Goal: Task Accomplishment & Management: Use online tool/utility

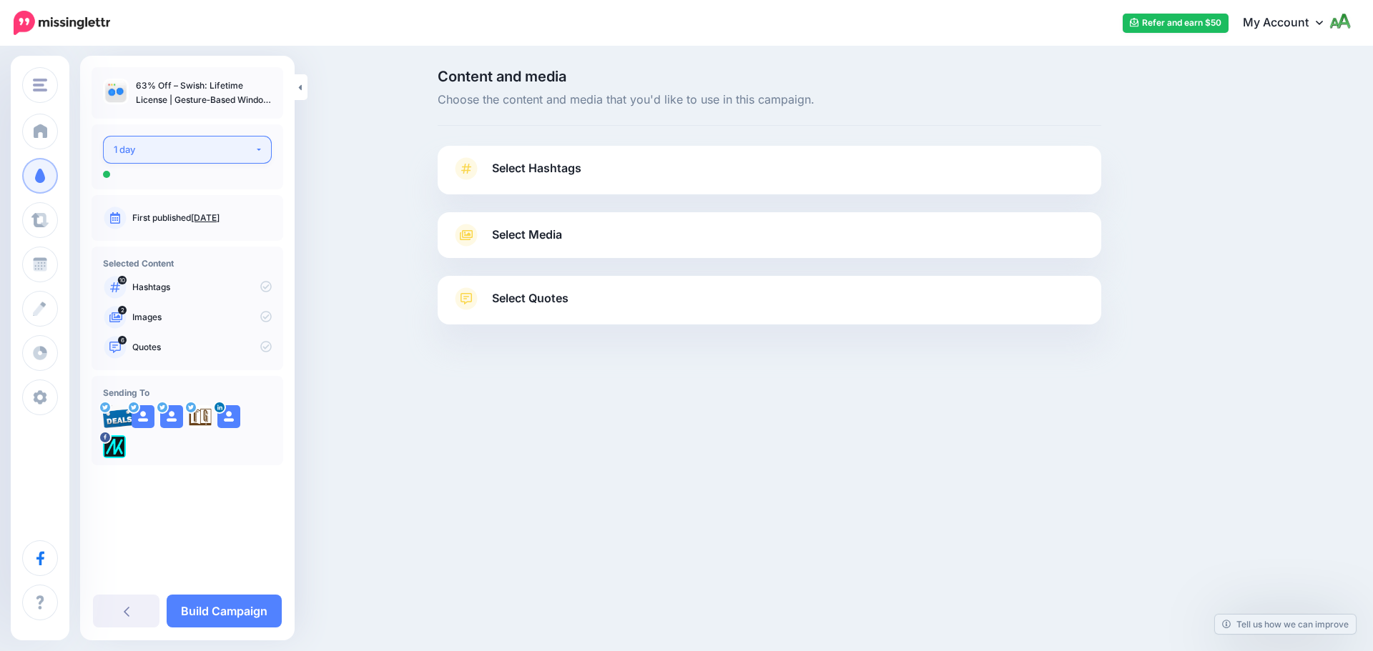
click at [194, 144] on div "1 day" at bounding box center [184, 150] width 141 height 16
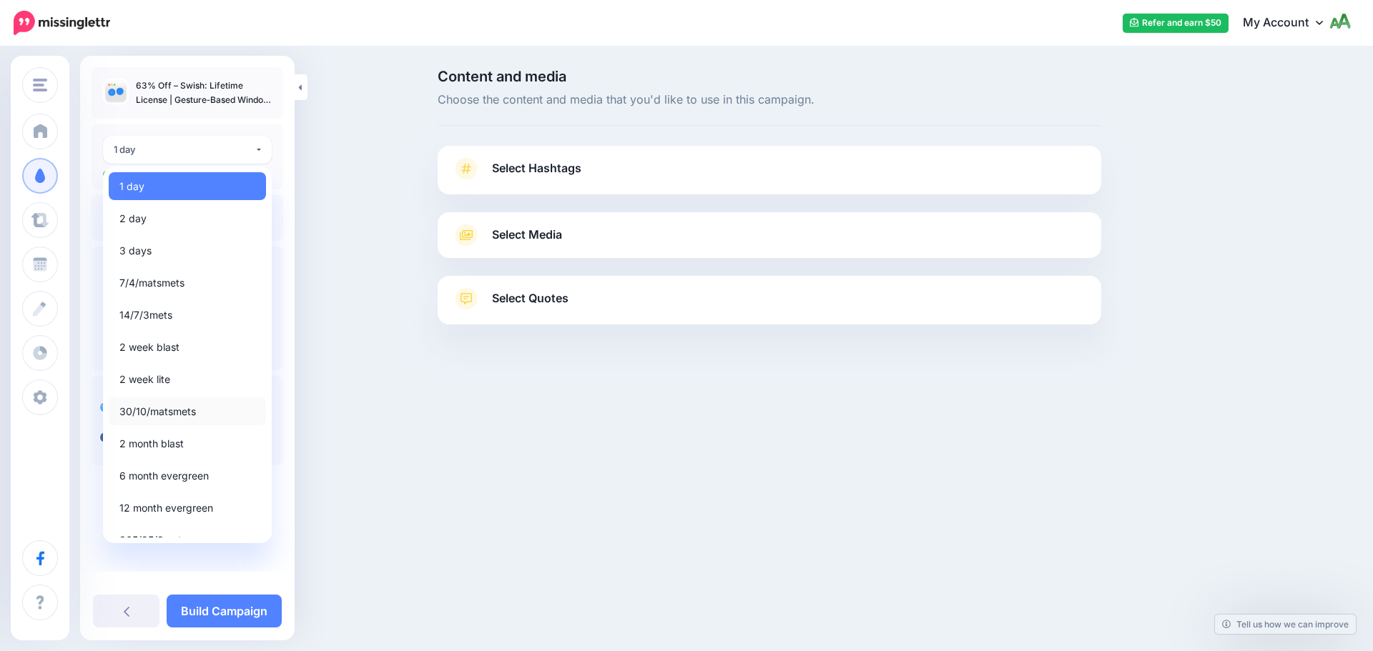
click at [154, 412] on span "30/10/matsmets" at bounding box center [157, 411] width 76 height 17
select select "*****"
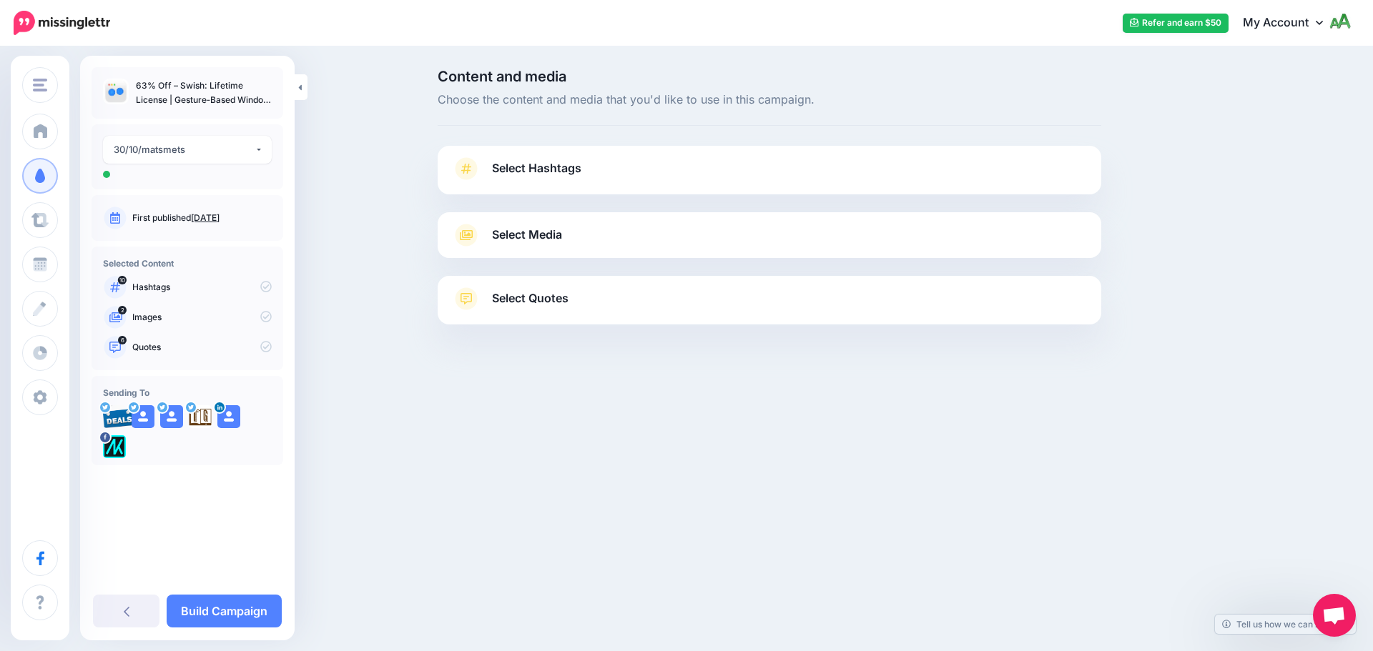
click at [551, 168] on span "Select Hashtags" at bounding box center [536, 168] width 89 height 19
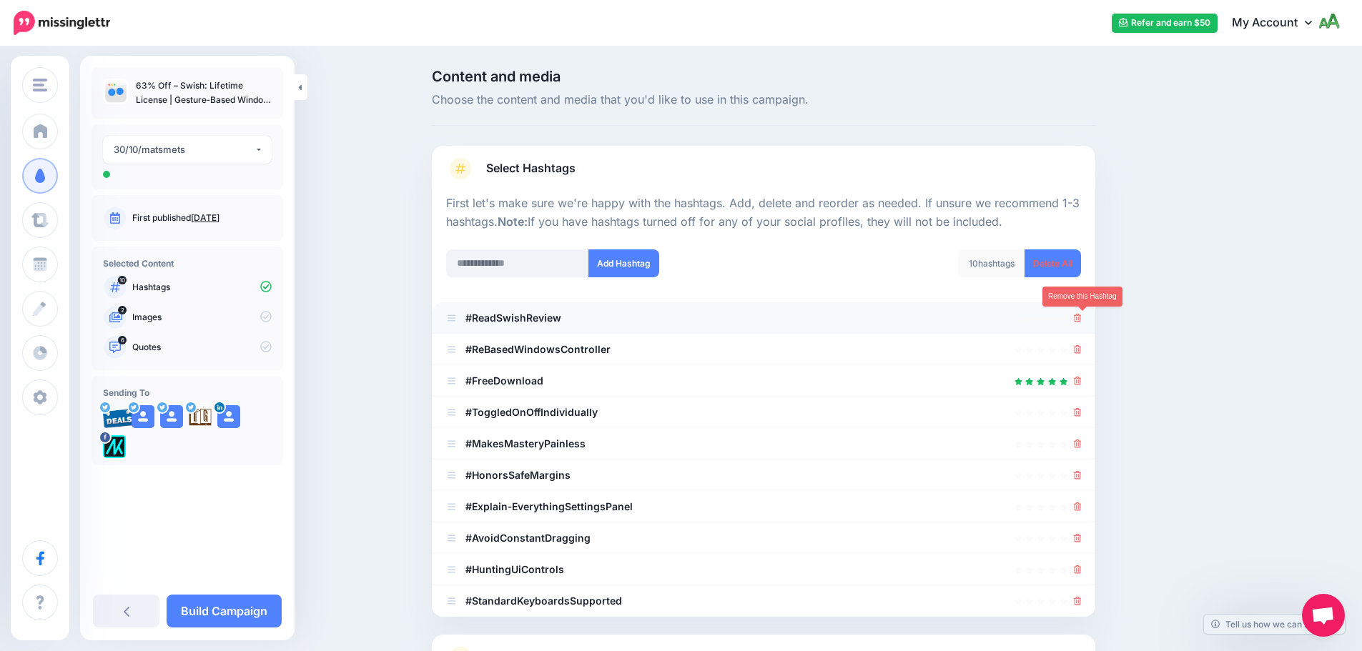
click at [1082, 320] on icon at bounding box center [1078, 318] width 8 height 9
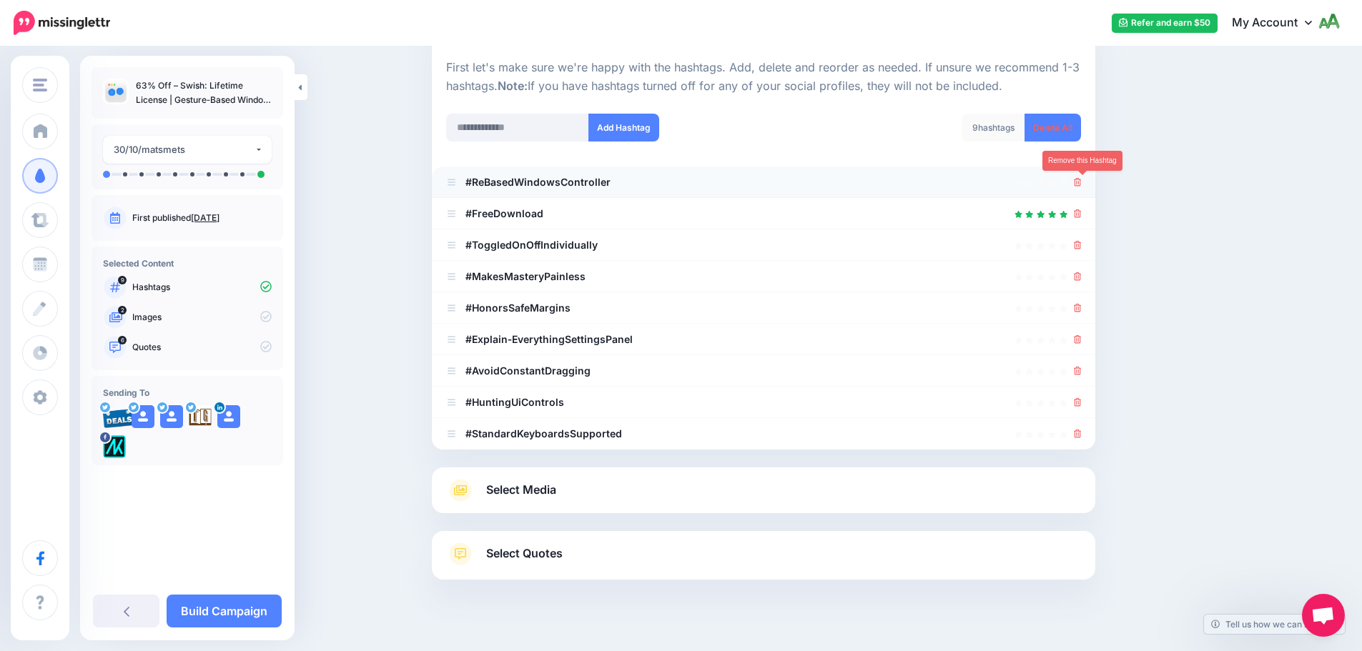
click at [1082, 184] on icon at bounding box center [1078, 182] width 8 height 9
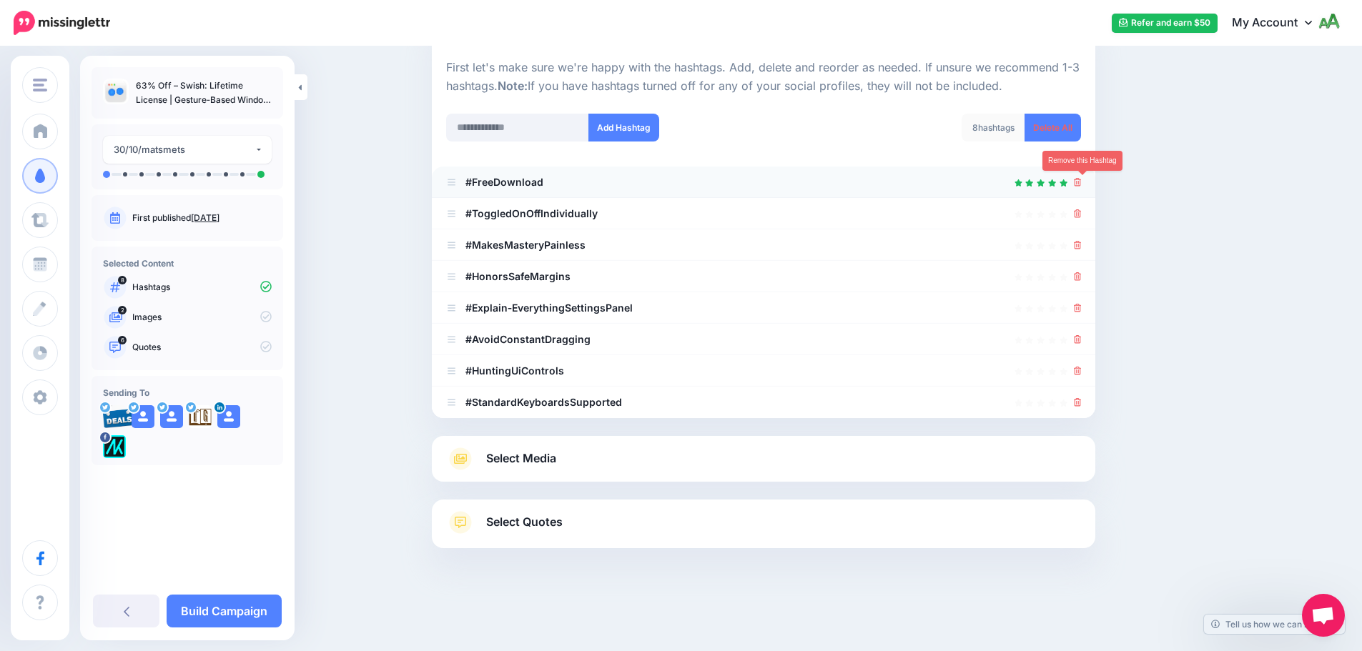
click at [1082, 179] on icon at bounding box center [1078, 182] width 8 height 9
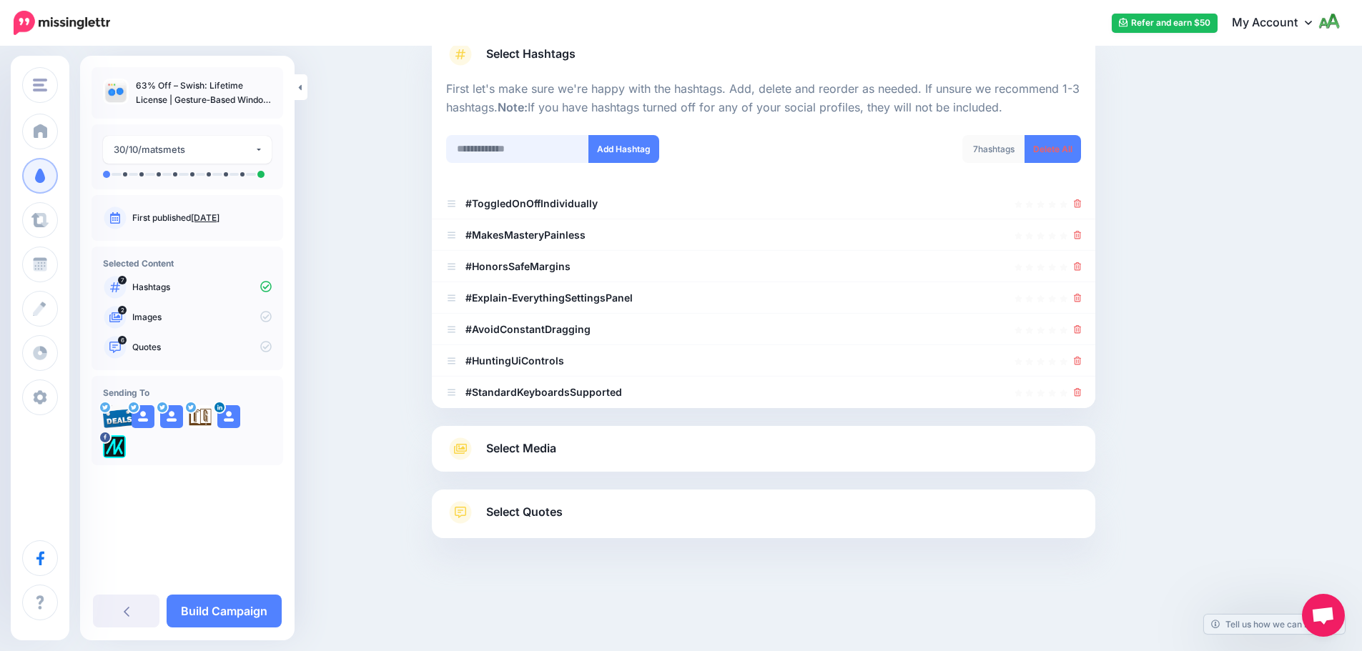
click at [548, 146] on input "text" at bounding box center [517, 149] width 143 height 28
type input "*******"
click at [636, 152] on button "Add Hashtag" at bounding box center [623, 149] width 71 height 28
click at [520, 148] on input "text" at bounding box center [517, 149] width 143 height 28
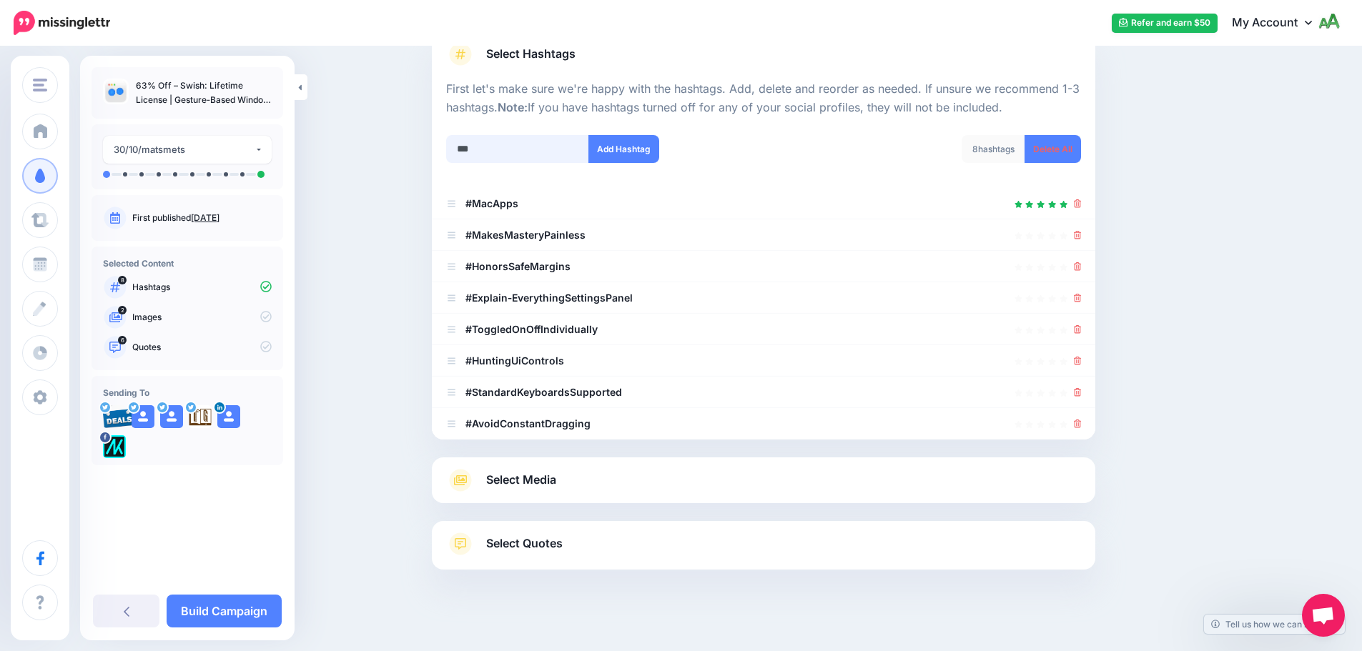
scroll to position [146, 0]
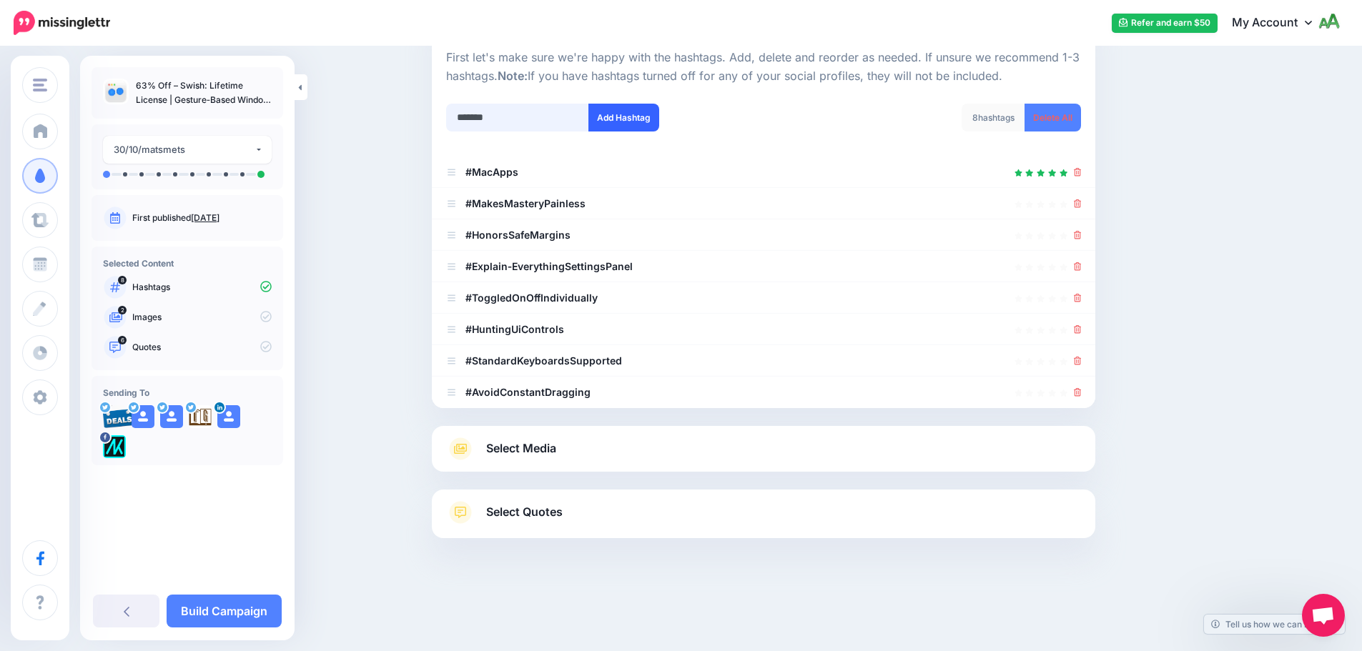
type input "*******"
click at [633, 124] on button "Add Hashtag" at bounding box center [623, 118] width 71 height 28
click at [499, 118] on input "text" at bounding box center [517, 118] width 143 height 28
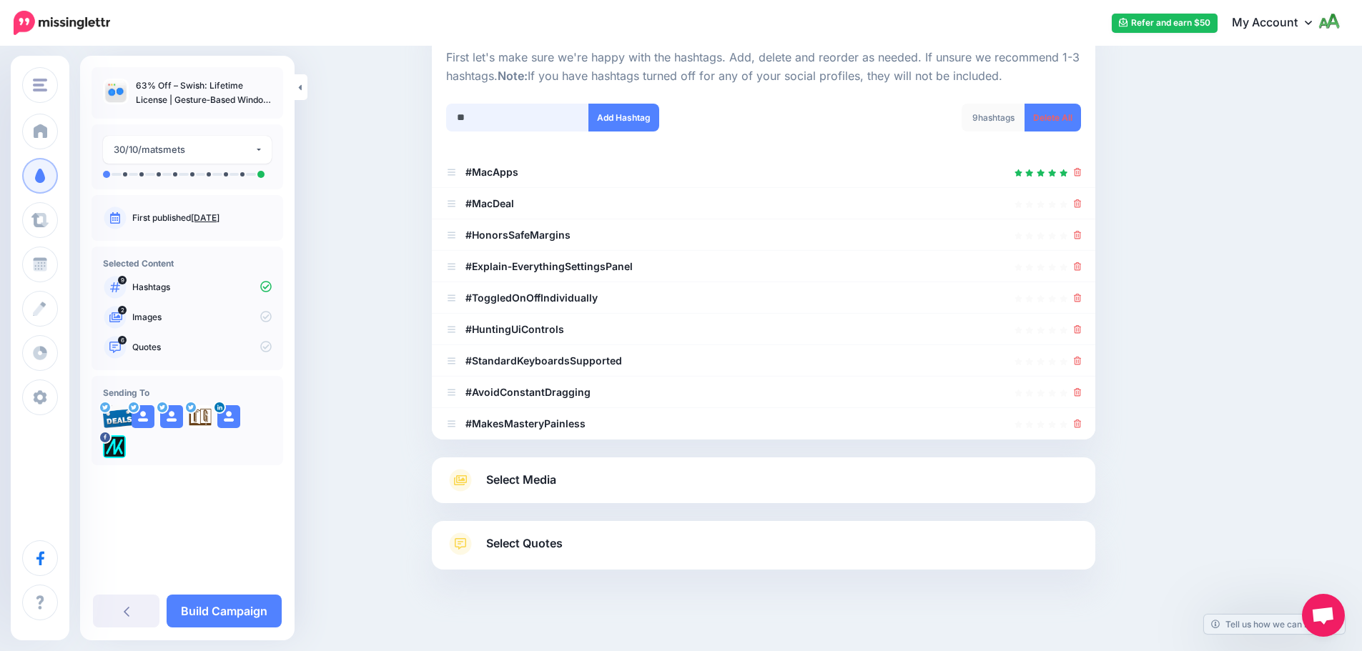
scroll to position [177, 0]
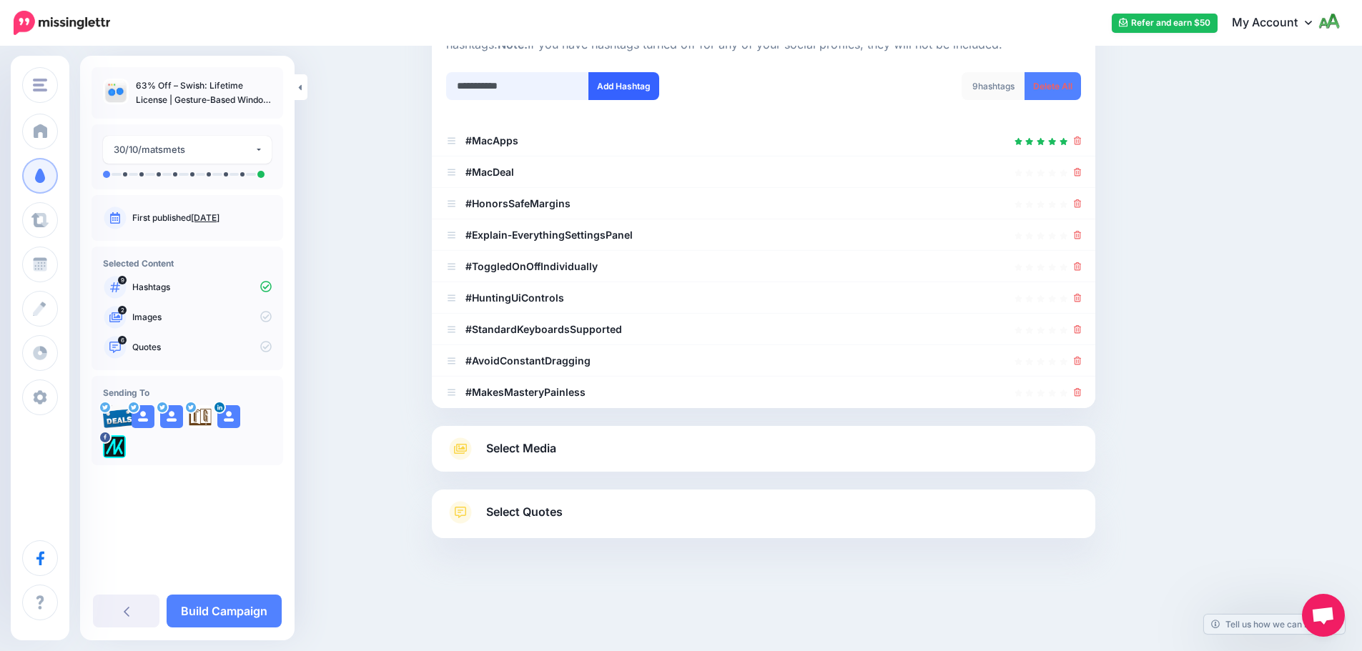
type input "**********"
click at [626, 89] on button "Add Hashtag" at bounding box center [623, 86] width 71 height 28
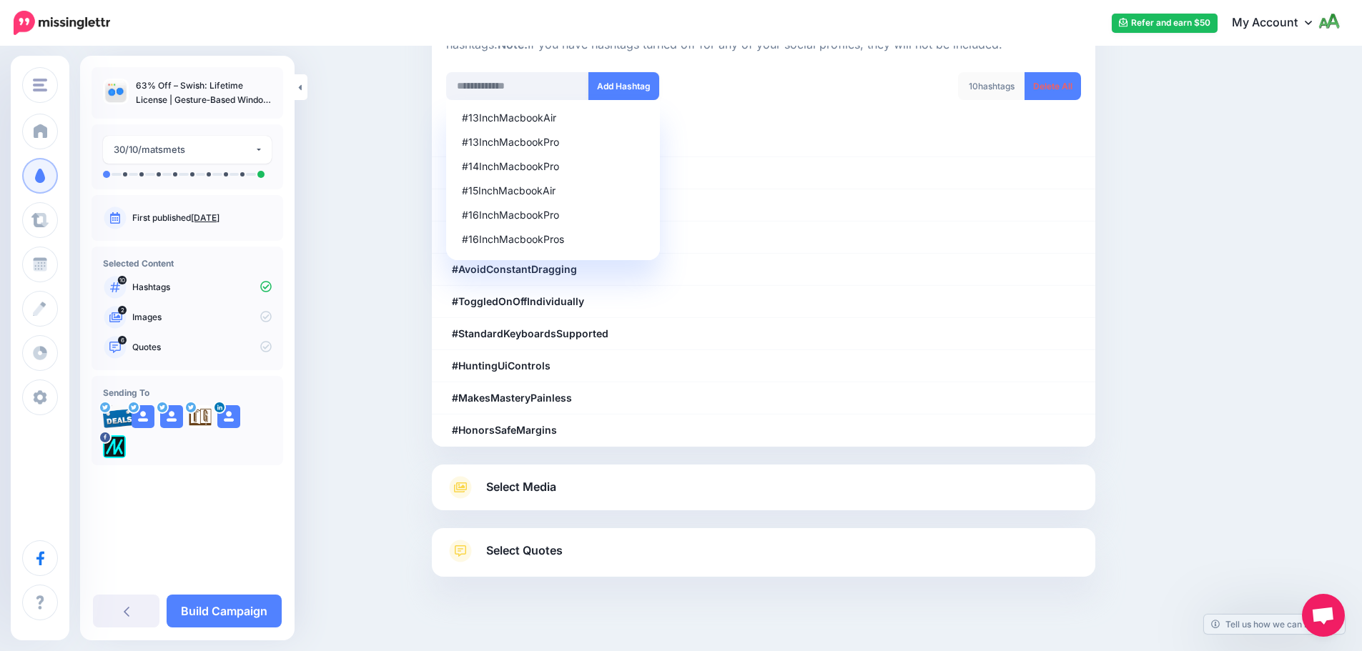
scroll to position [209, 0]
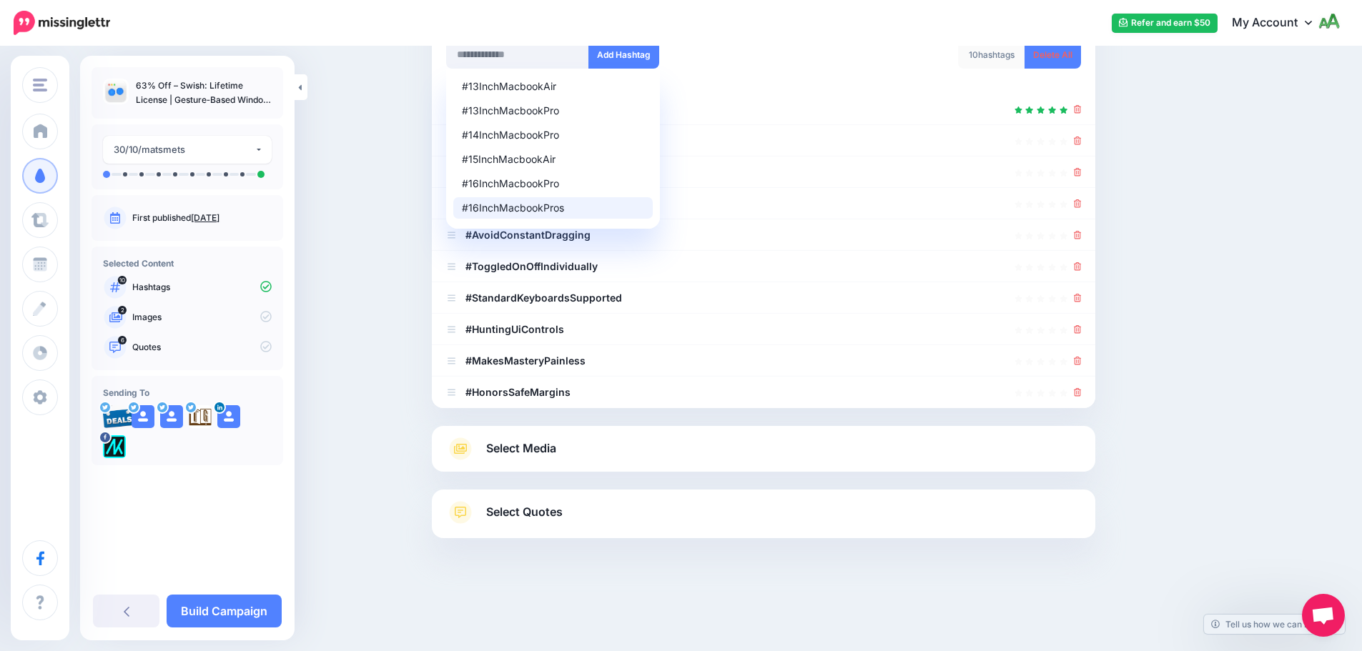
click at [398, 395] on div "Content and media Choose the content and media that you'd like to use in this c…" at bounding box center [681, 235] width 1362 height 792
click at [1169, 197] on div "Content and media Choose the content and media that you'd like to use in this c…" at bounding box center [832, 235] width 822 height 749
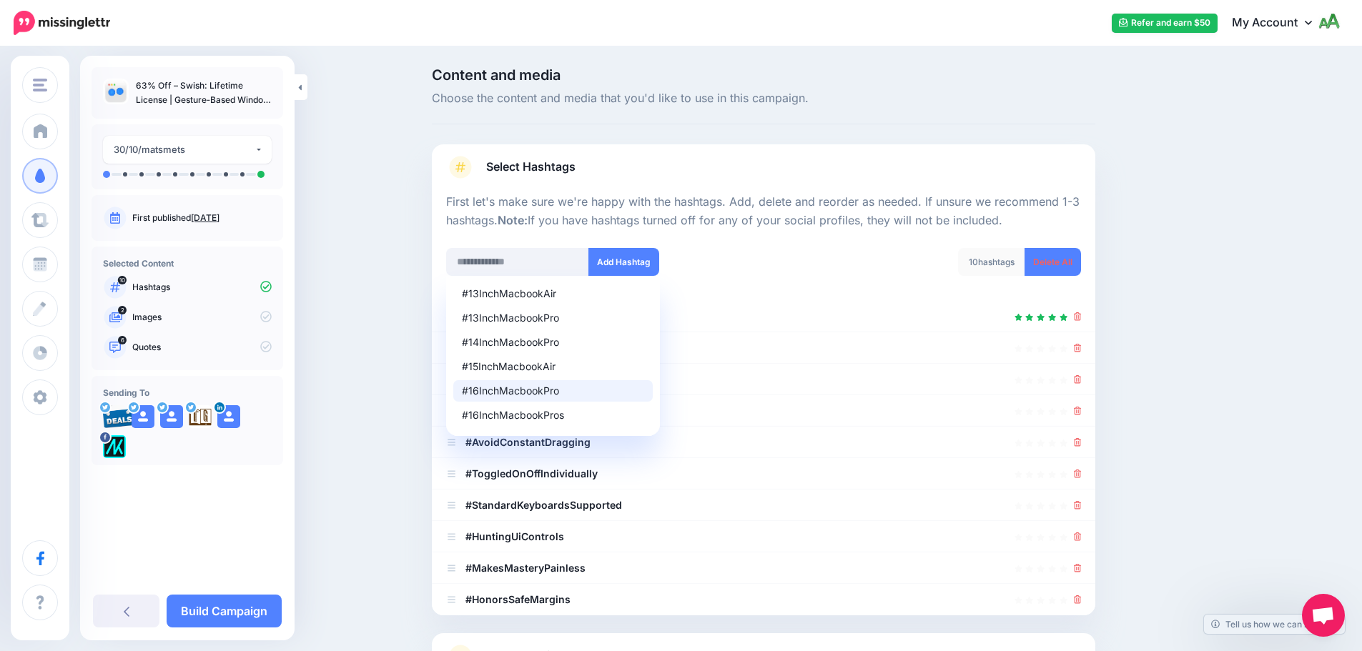
scroll to position [0, 0]
click at [525, 259] on input "text" at bounding box center [517, 263] width 143 height 28
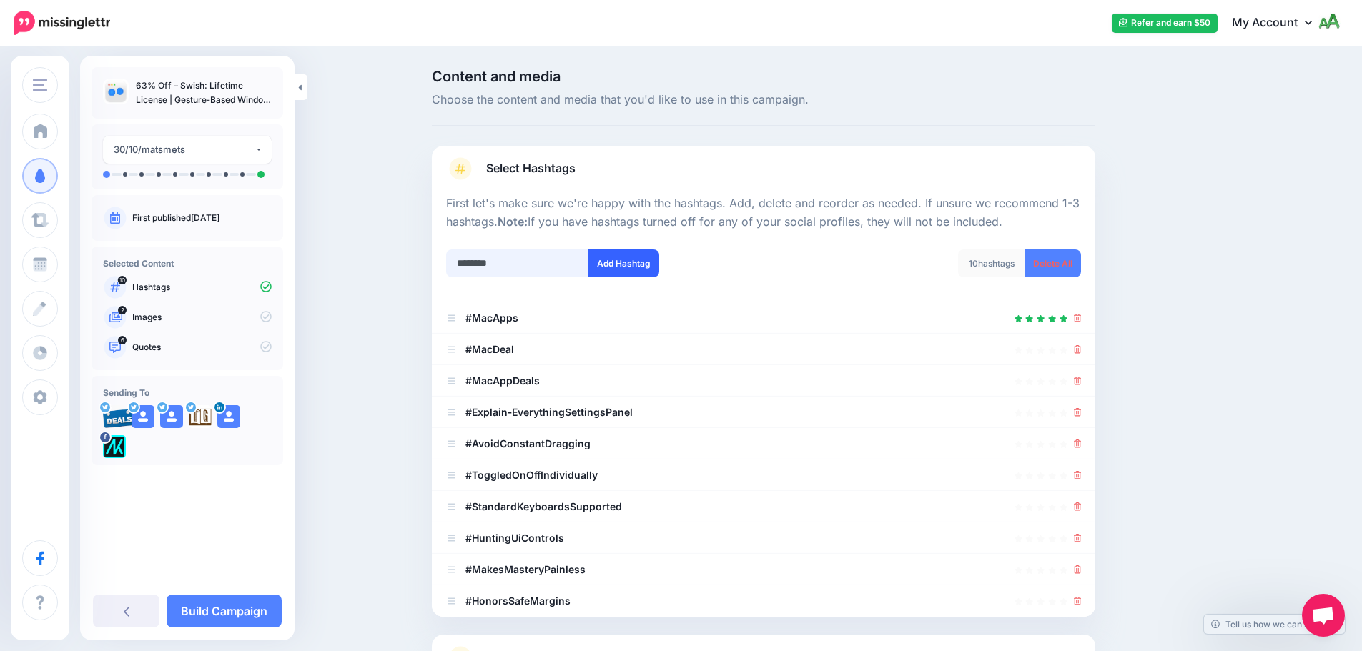
type input "********"
click at [635, 273] on button "Add Hashtag" at bounding box center [623, 263] width 71 height 28
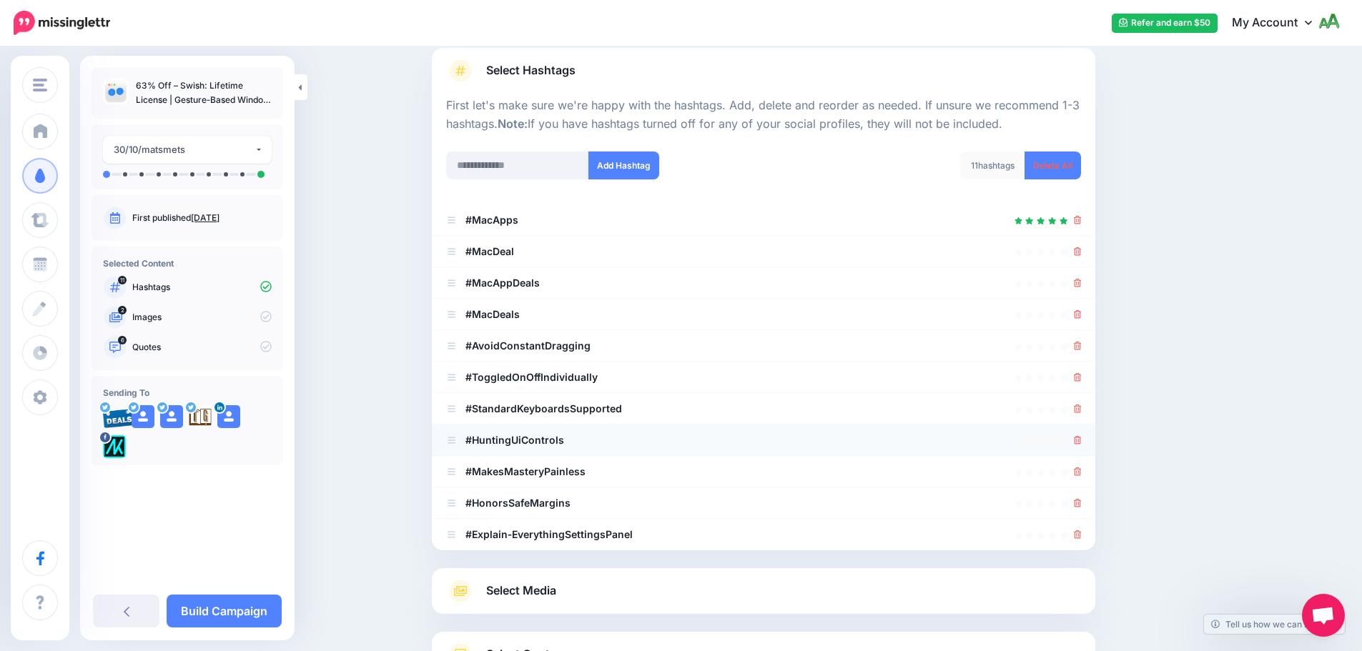
scroll to position [97, 0]
drag, startPoint x: 338, startPoint y: 418, endPoint x: 407, endPoint y: 465, distance: 83.9
click at [338, 418] on div "Content and media Choose the content and media that you'd like to use in this c…" at bounding box center [681, 363] width 1362 height 824
click at [525, 593] on span "Select Media" at bounding box center [521, 591] width 70 height 19
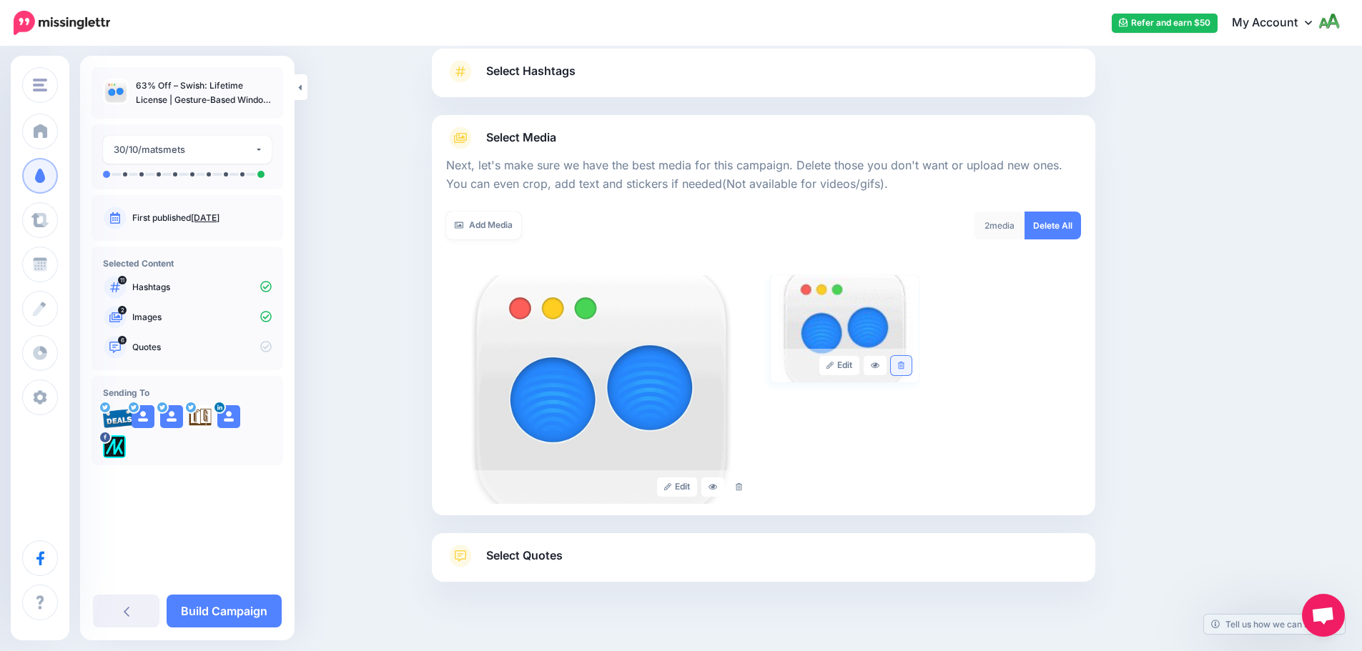
click at [904, 369] on icon at bounding box center [901, 366] width 6 height 8
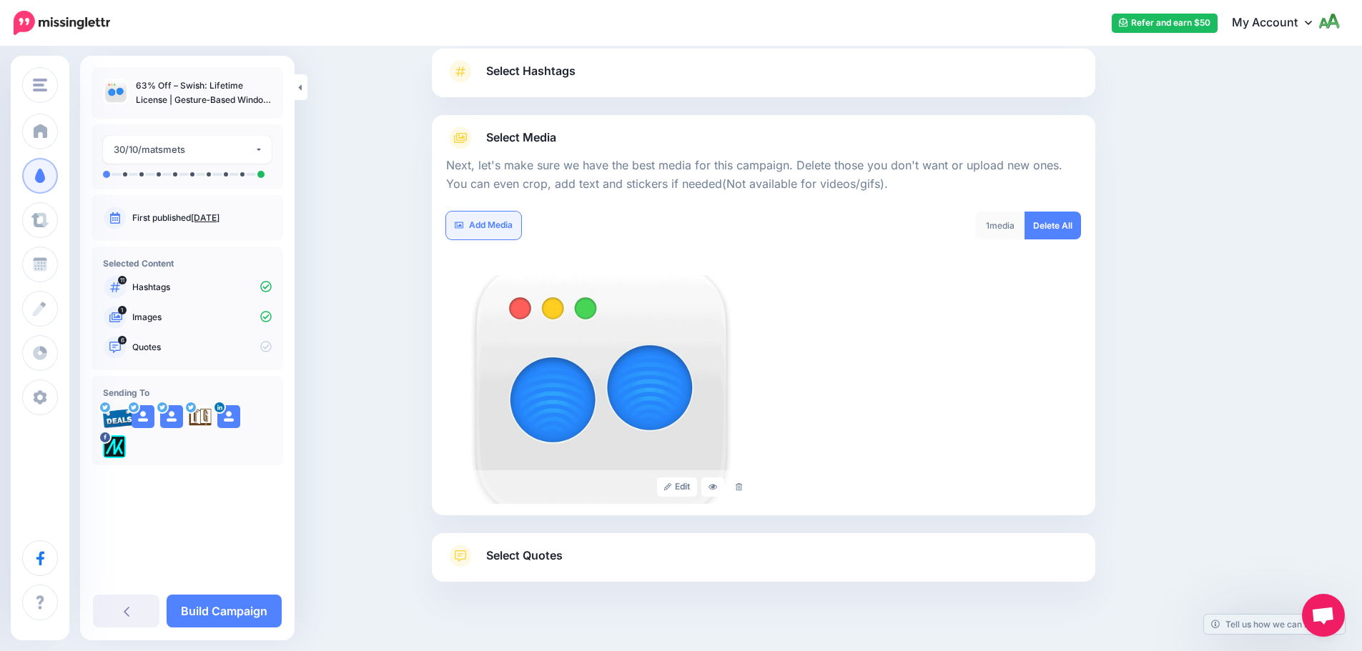
click at [498, 223] on link "Add Media" at bounding box center [483, 226] width 75 height 28
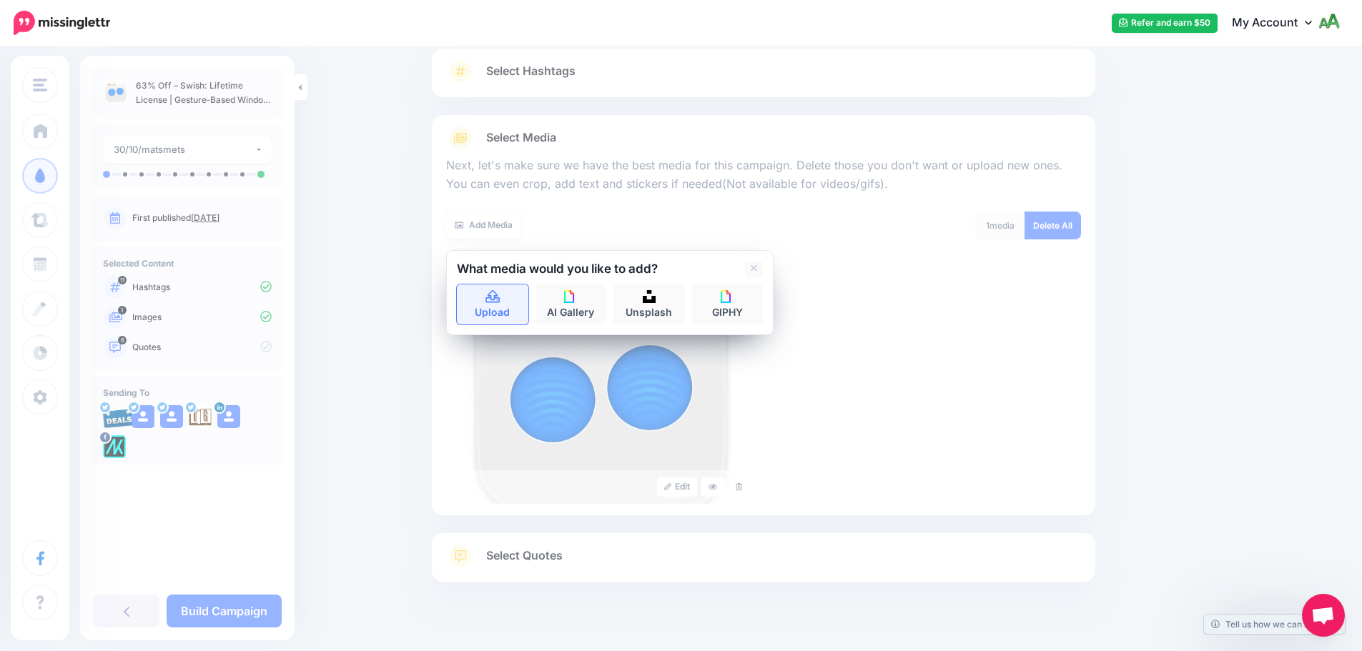
click at [490, 305] on link "Upload" at bounding box center [492, 305] width 71 height 40
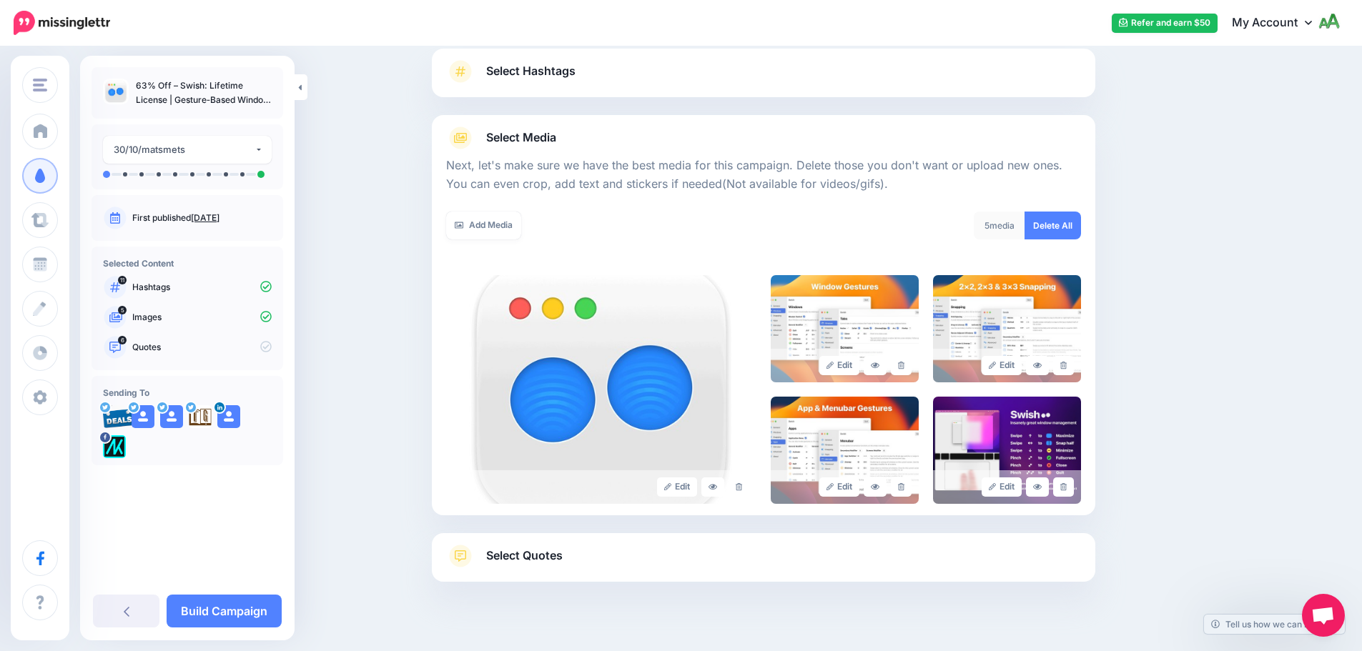
scroll to position [141, 0]
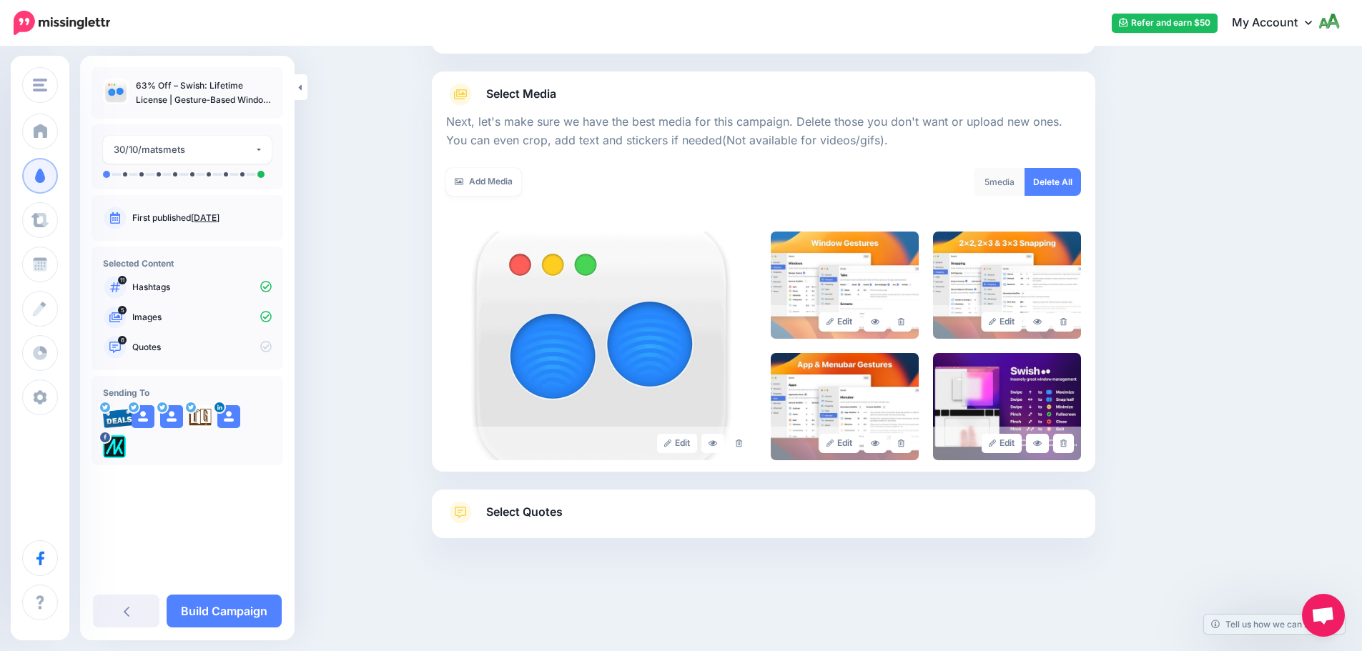
click at [643, 519] on link "Select Quotes" at bounding box center [763, 519] width 635 height 37
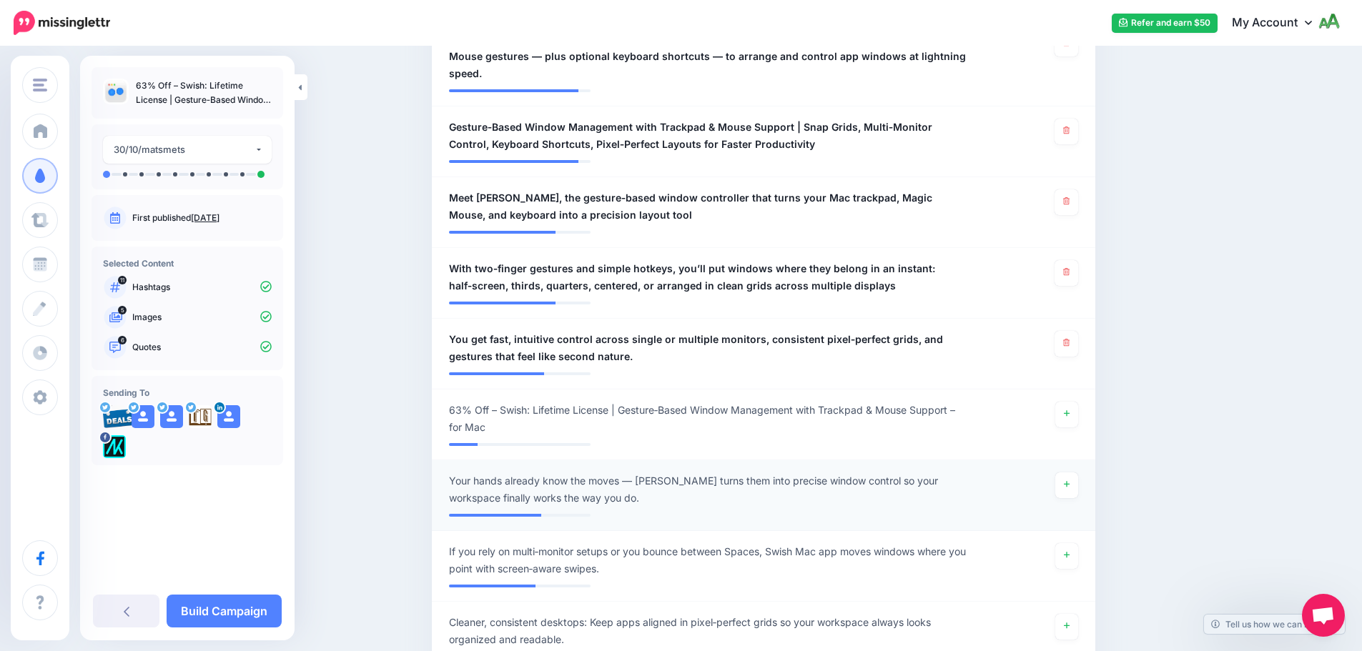
scroll to position [856, 0]
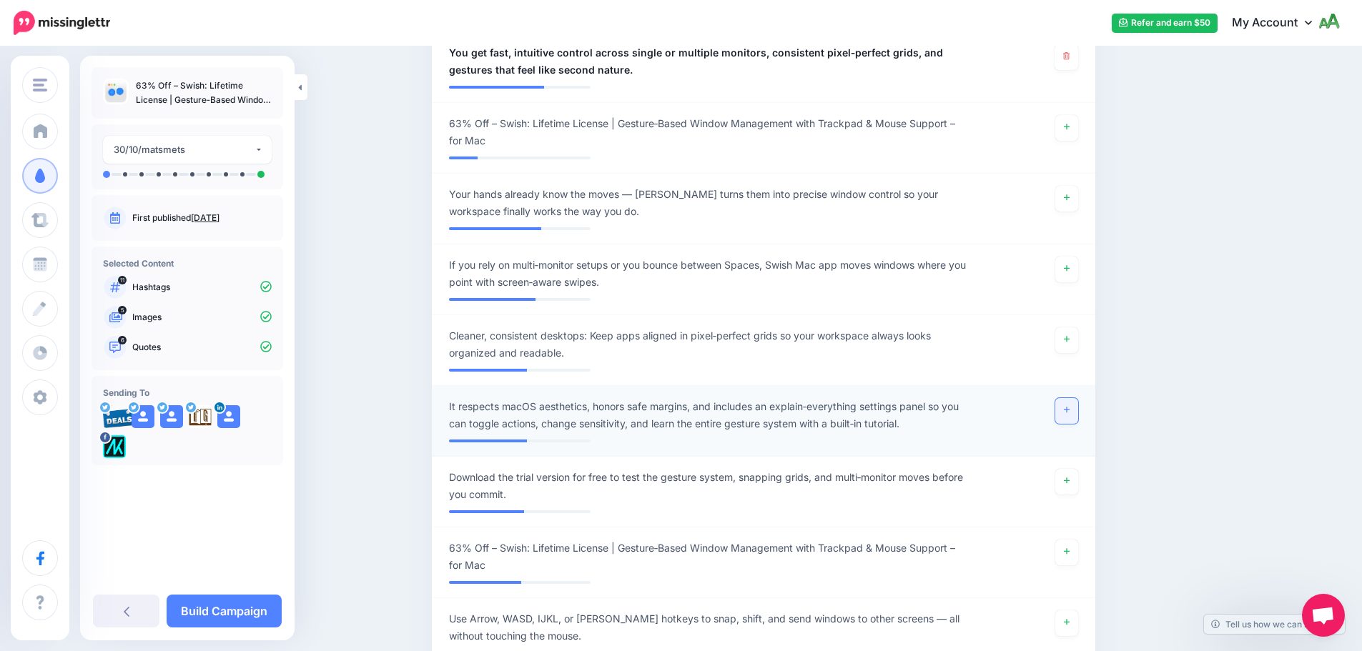
click at [1069, 406] on icon at bounding box center [1067, 410] width 6 height 8
click at [1078, 327] on link at bounding box center [1066, 340] width 23 height 26
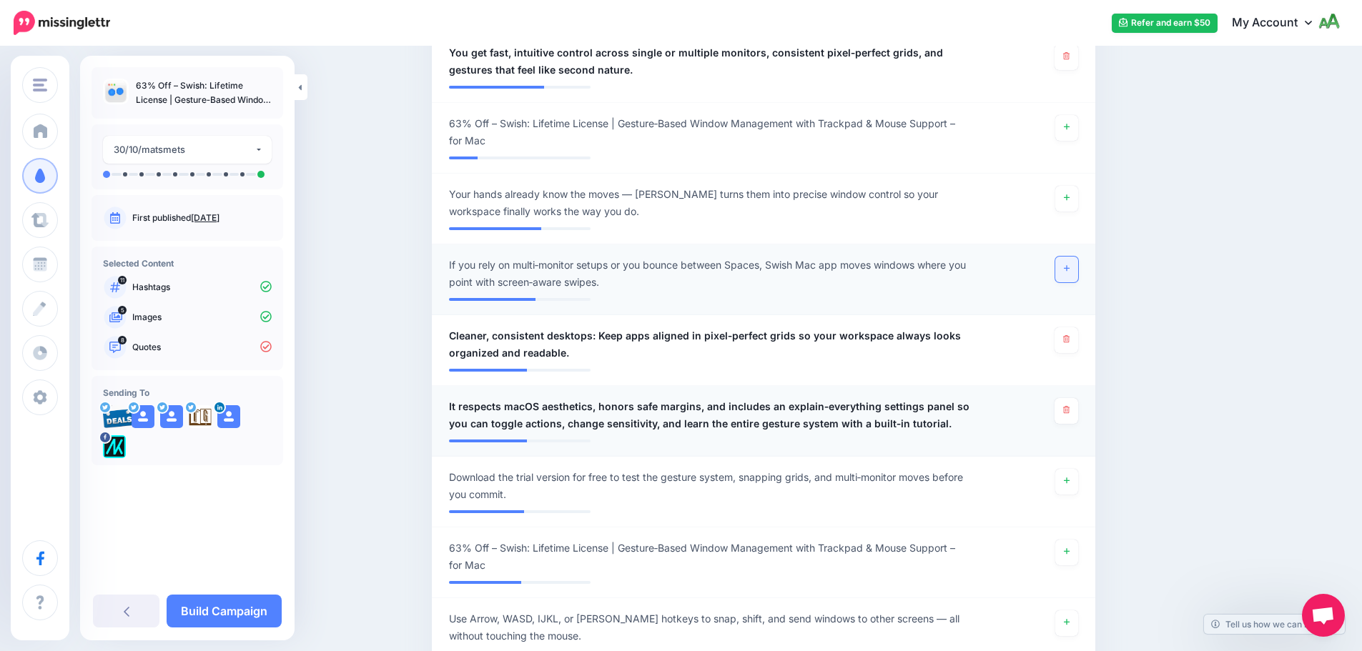
click at [1069, 265] on icon at bounding box center [1067, 269] width 6 height 8
click at [1073, 186] on link at bounding box center [1066, 199] width 23 height 26
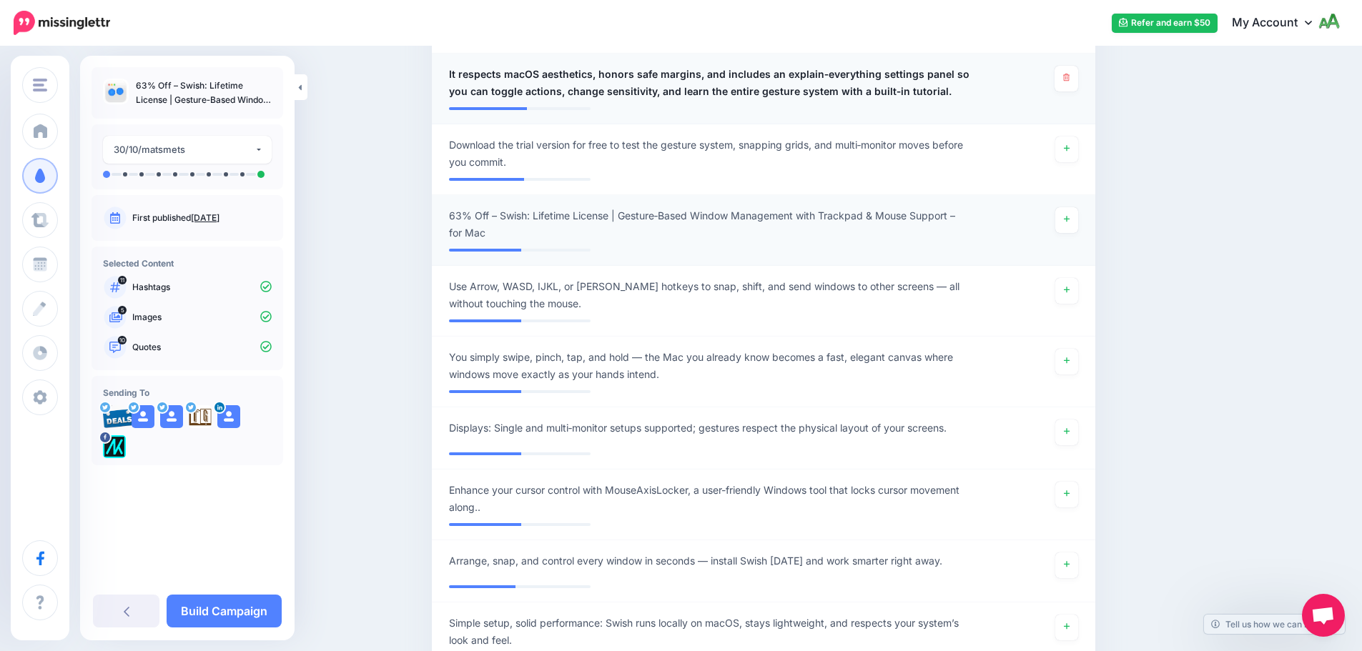
scroll to position [1213, 0]
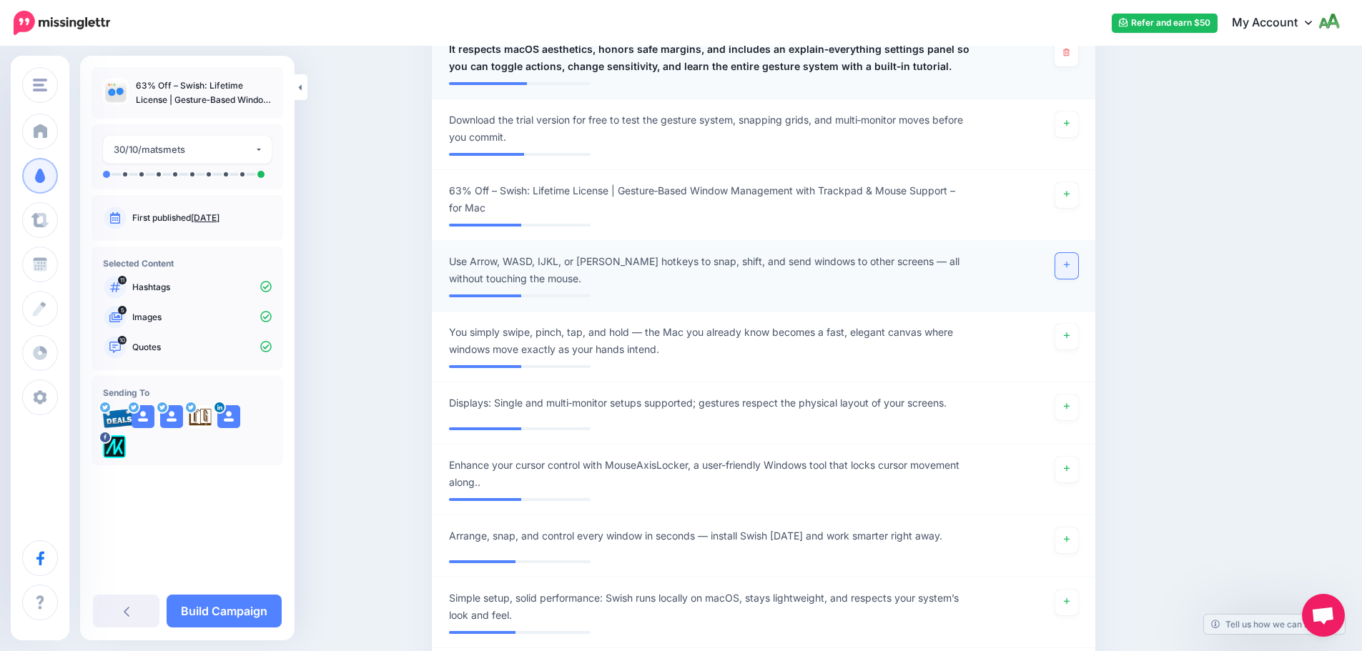
click at [1067, 253] on link at bounding box center [1066, 266] width 23 height 26
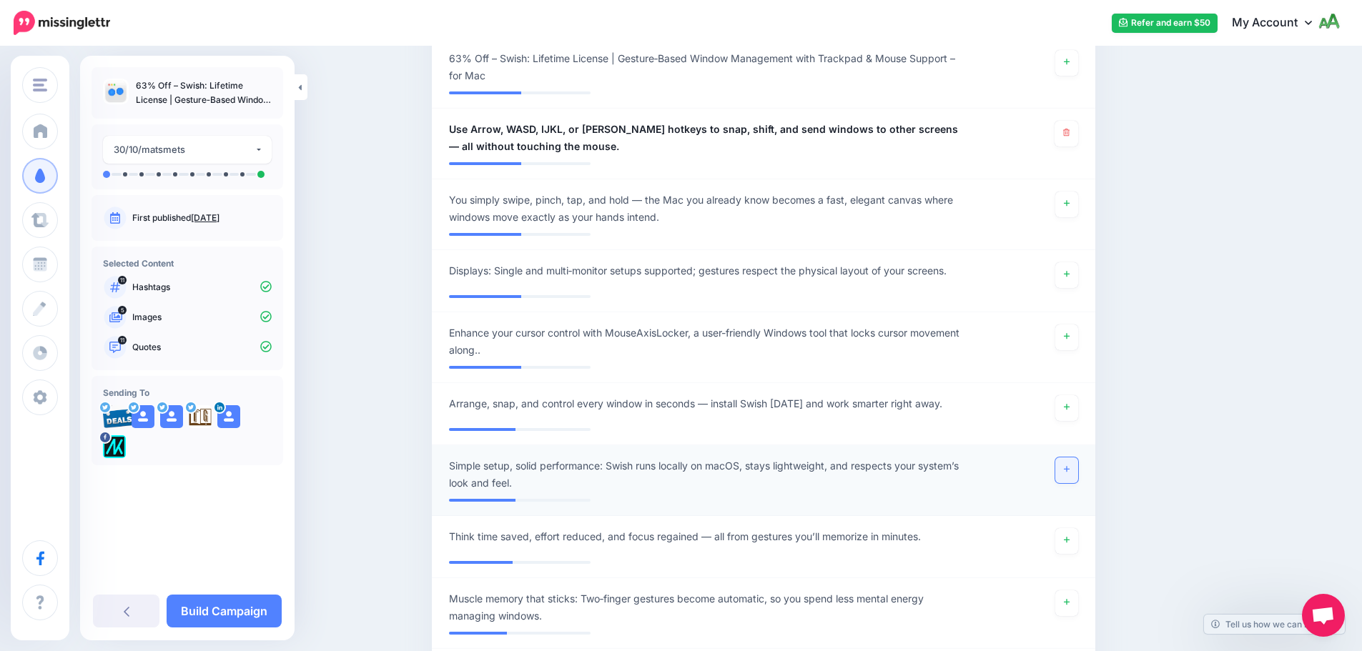
scroll to position [1356, 0]
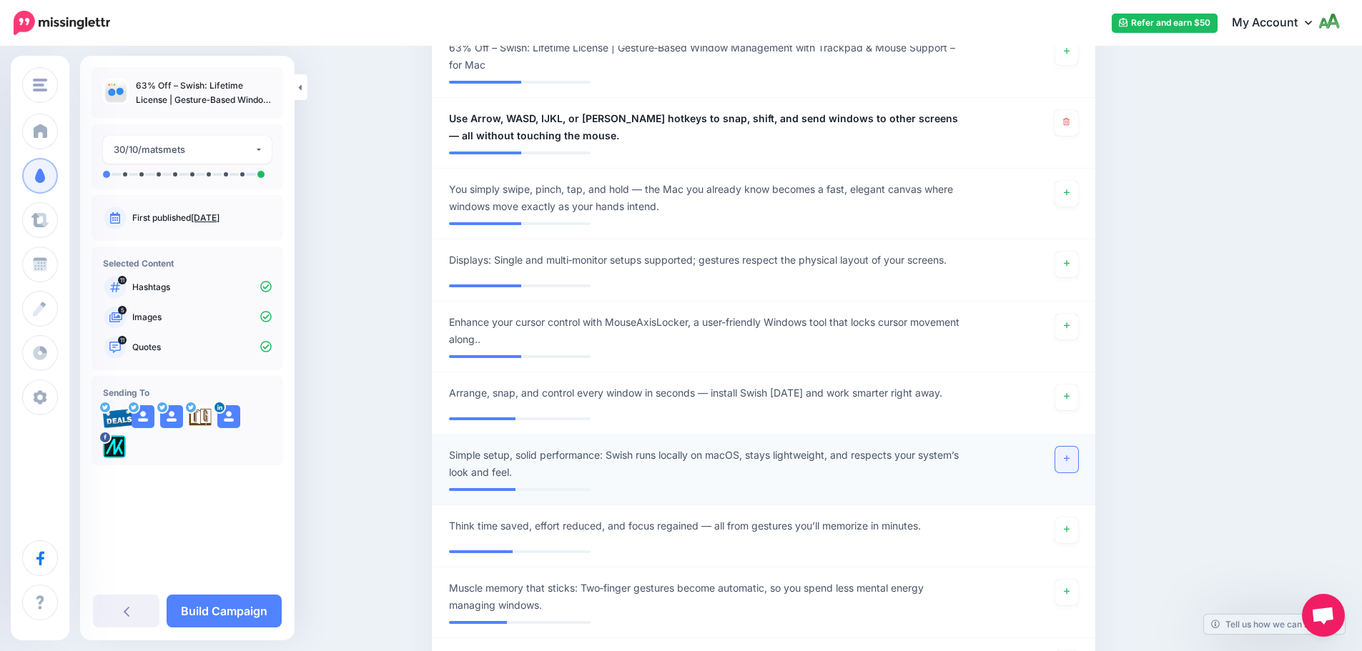
click at [1070, 447] on link at bounding box center [1066, 460] width 23 height 26
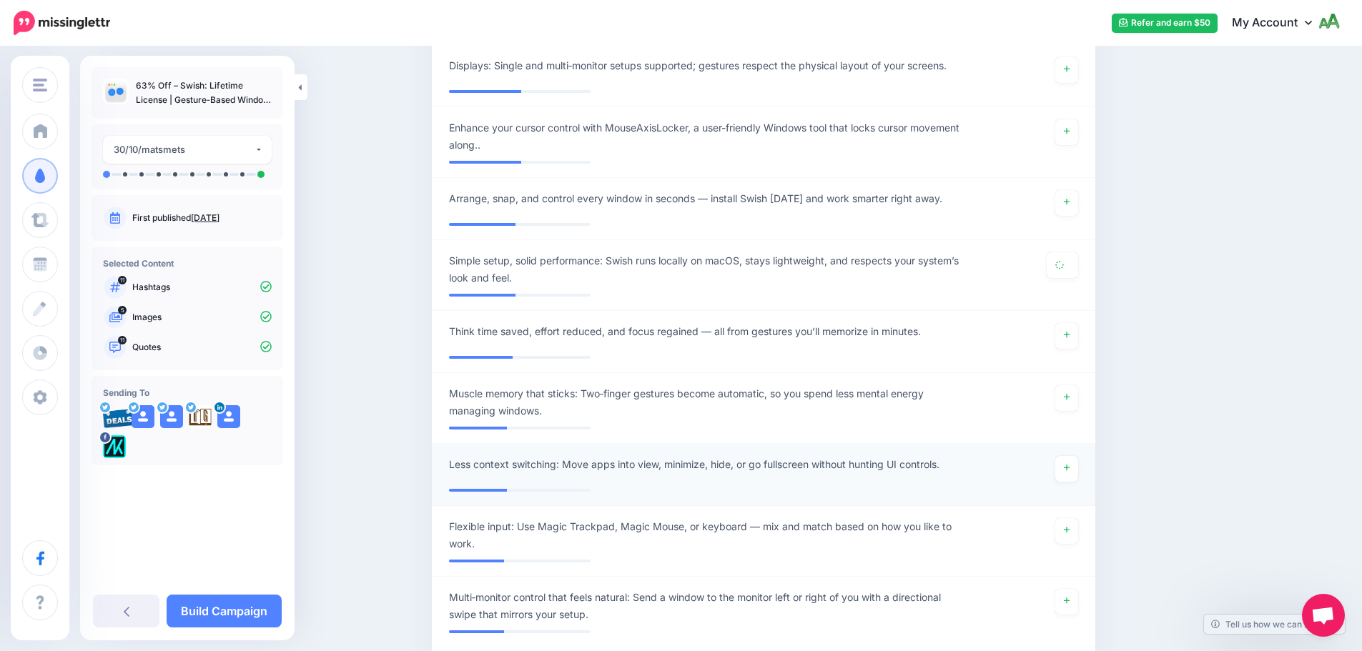
scroll to position [1571, 0]
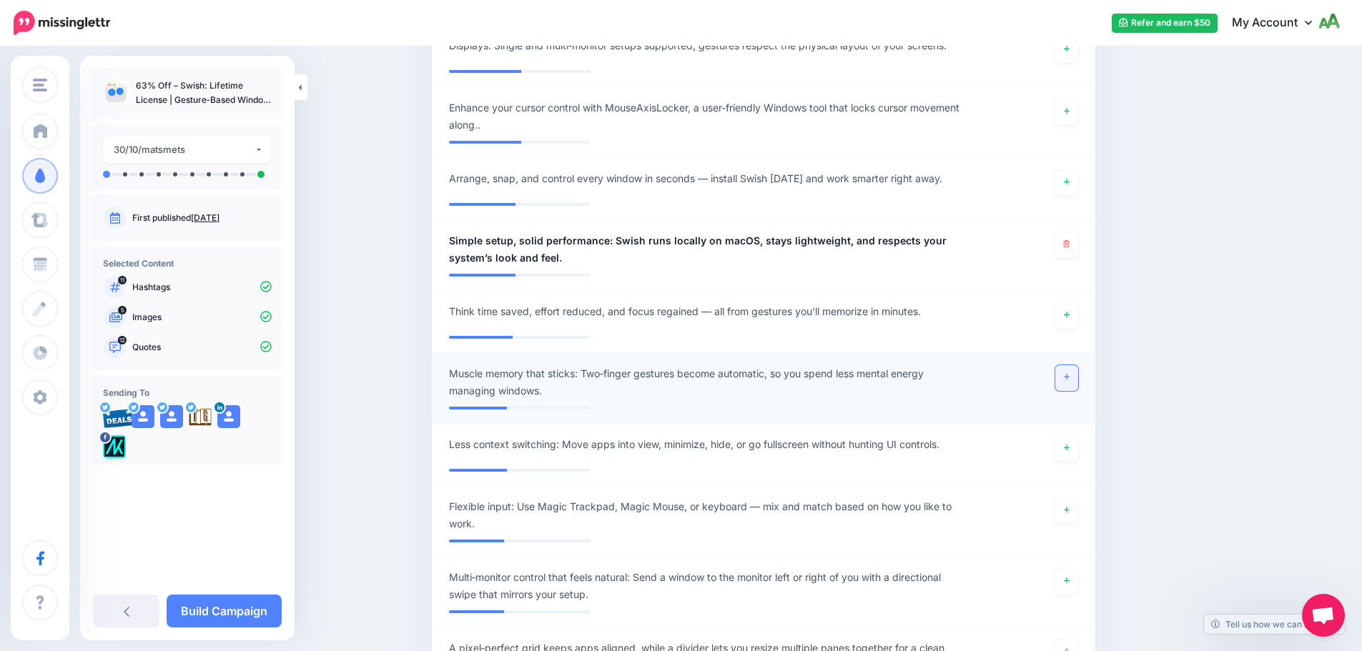
click at [1069, 373] on icon at bounding box center [1067, 377] width 6 height 8
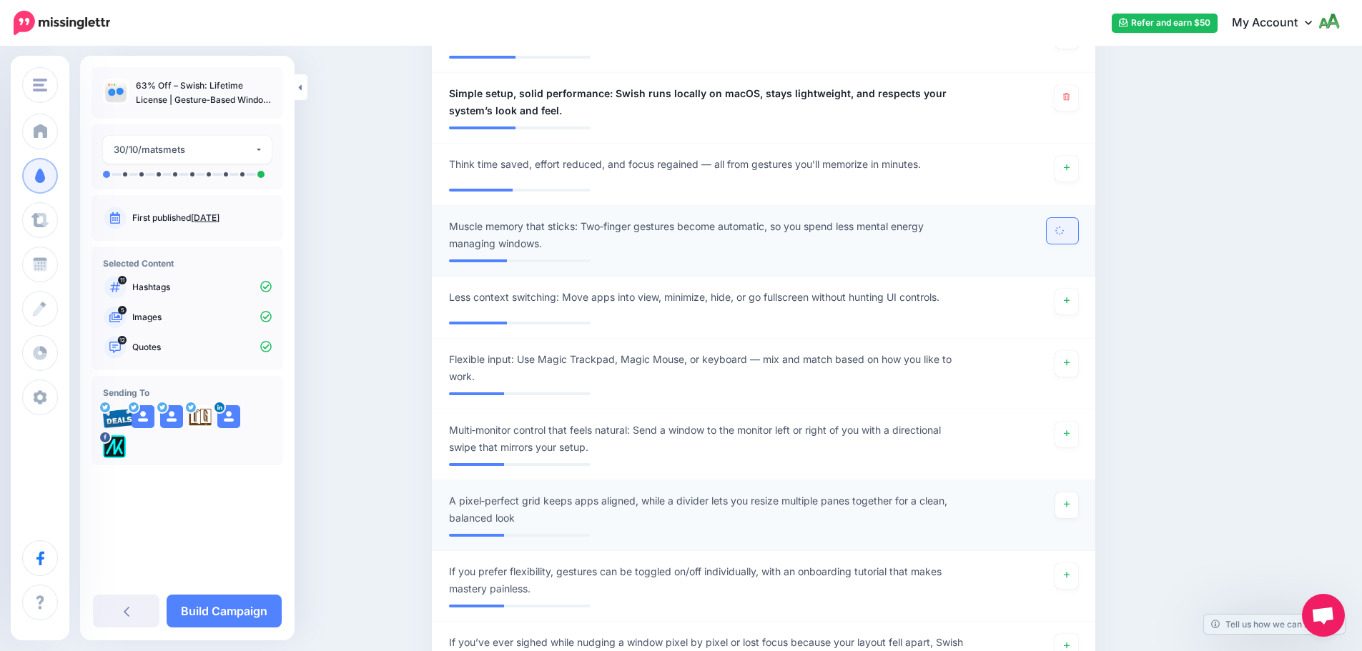
scroll to position [1785, 0]
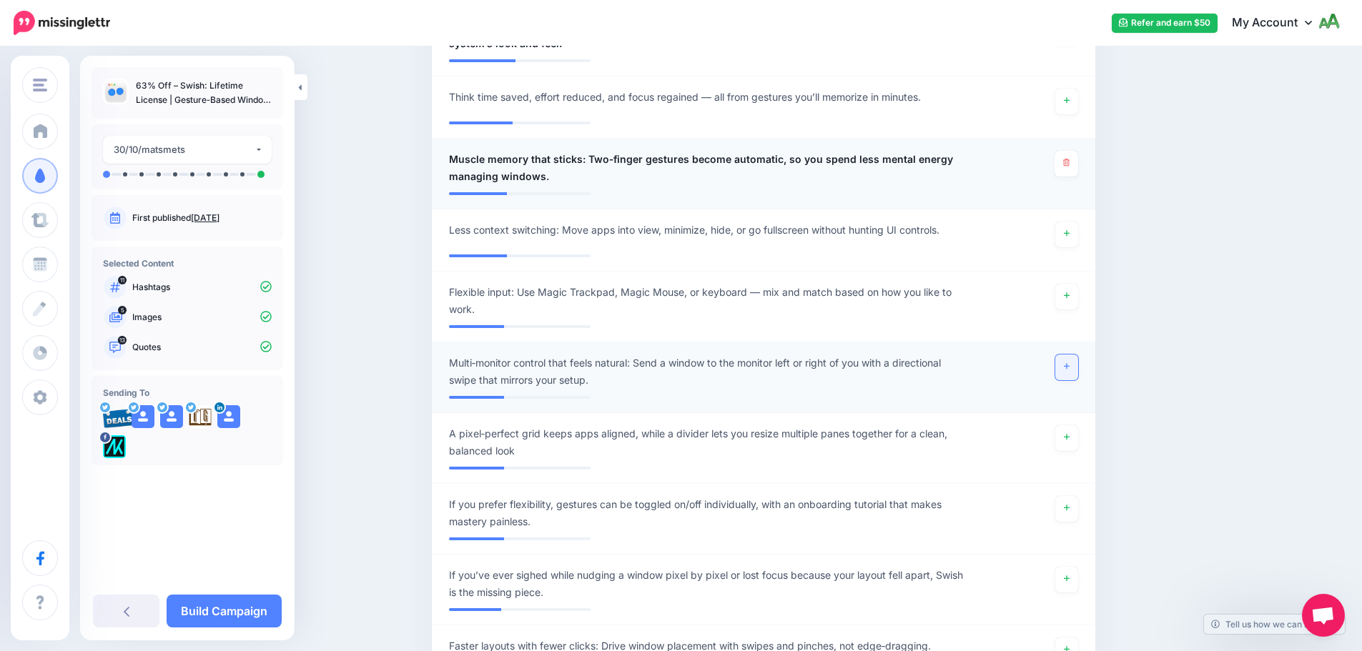
click at [1078, 355] on link at bounding box center [1066, 368] width 23 height 26
click at [1064, 425] on link at bounding box center [1066, 438] width 23 height 26
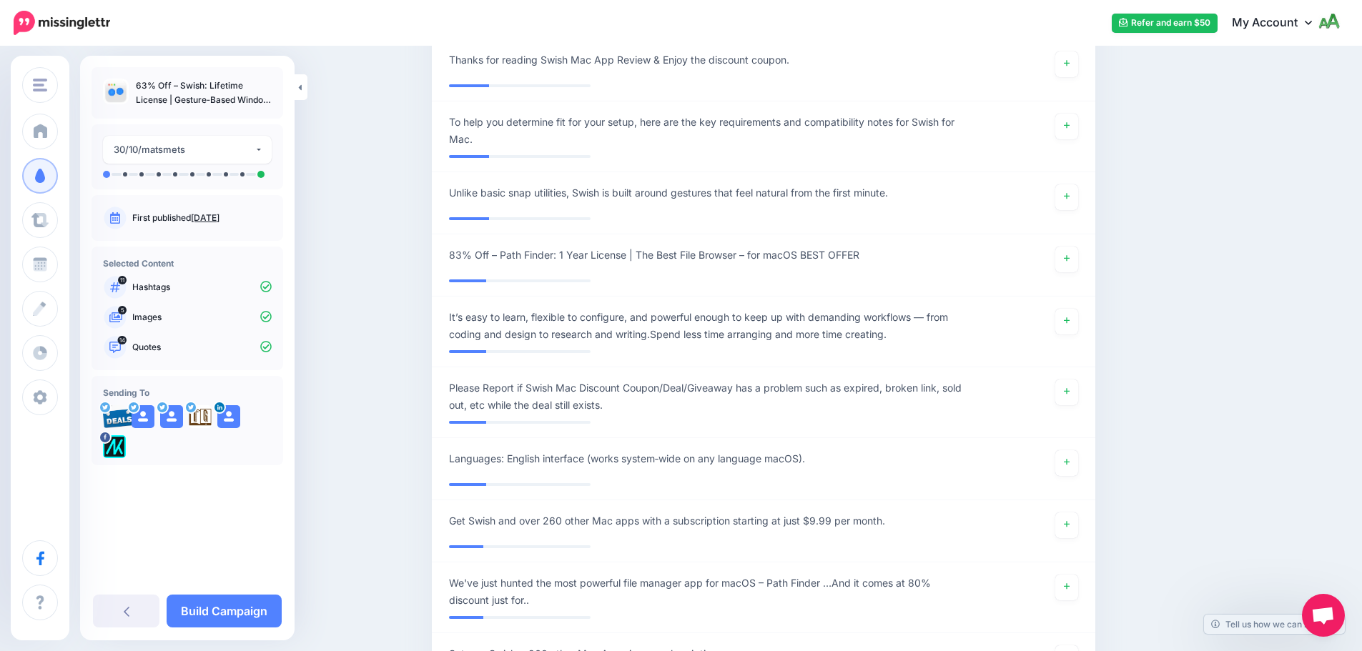
scroll to position [2929, 0]
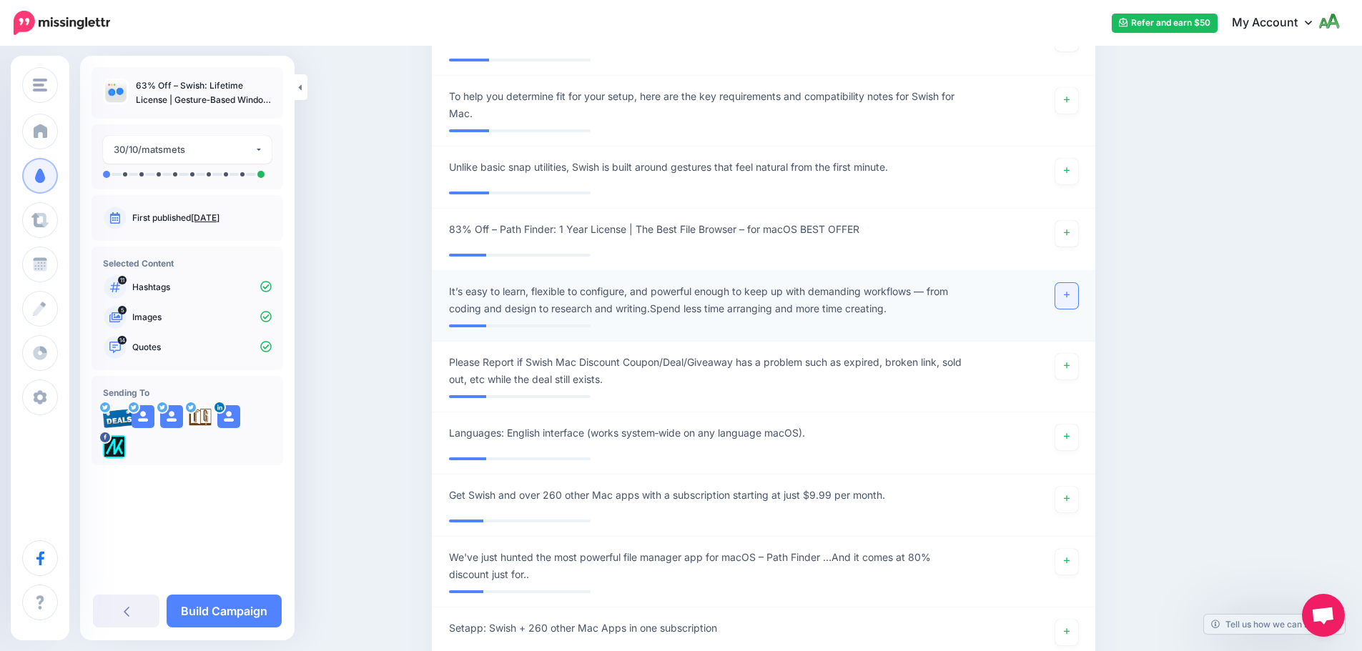
click at [1076, 283] on link at bounding box center [1066, 296] width 23 height 26
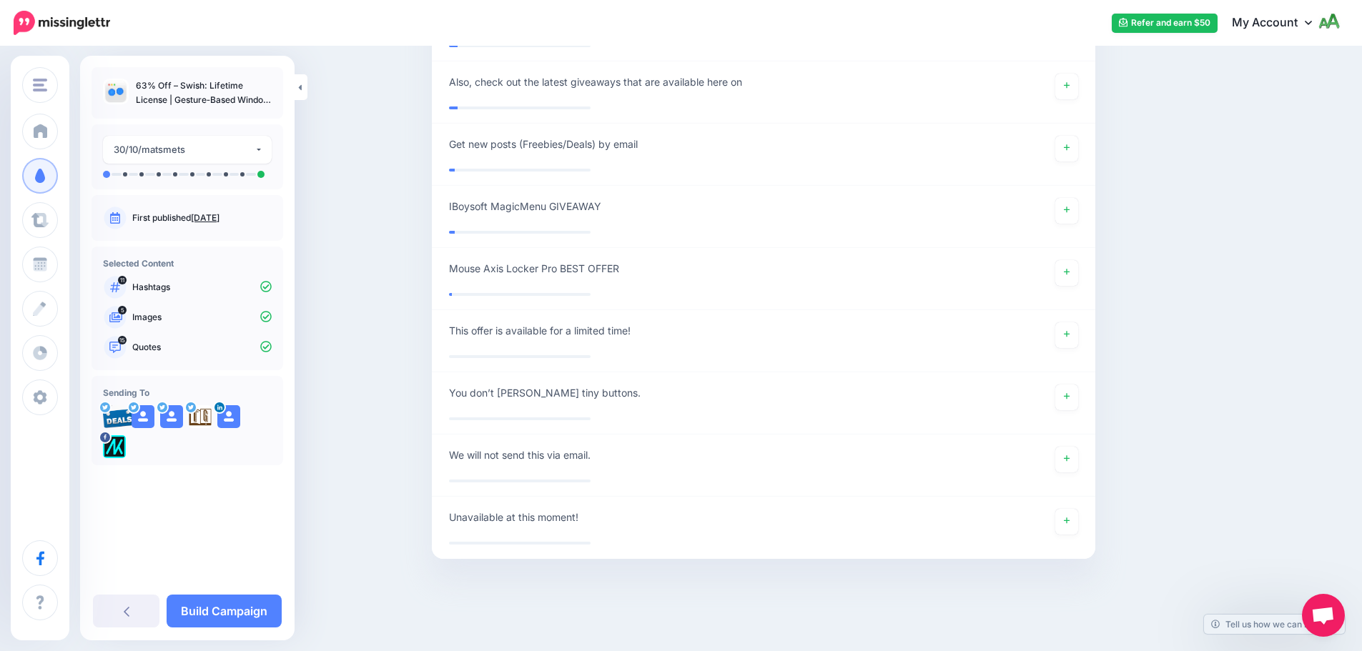
scroll to position [6125, 0]
click at [224, 610] on link "Build Campaign" at bounding box center [224, 611] width 115 height 33
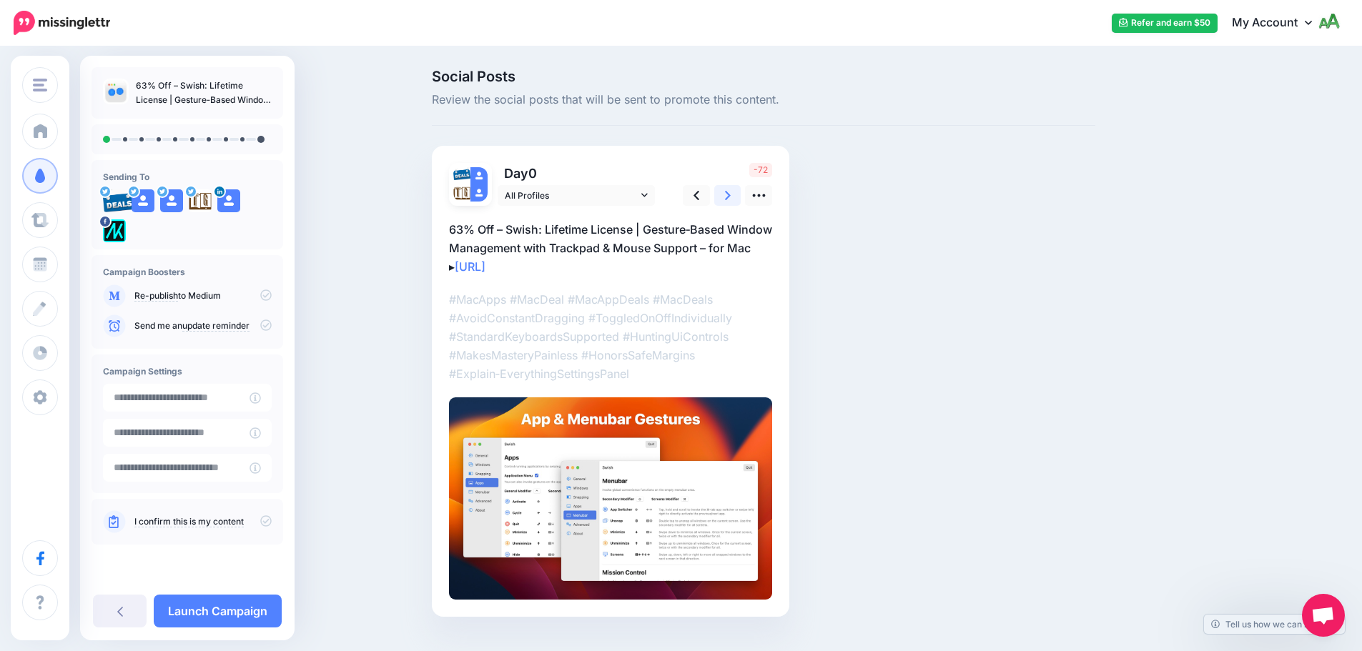
click at [731, 193] on icon at bounding box center [728, 195] width 6 height 15
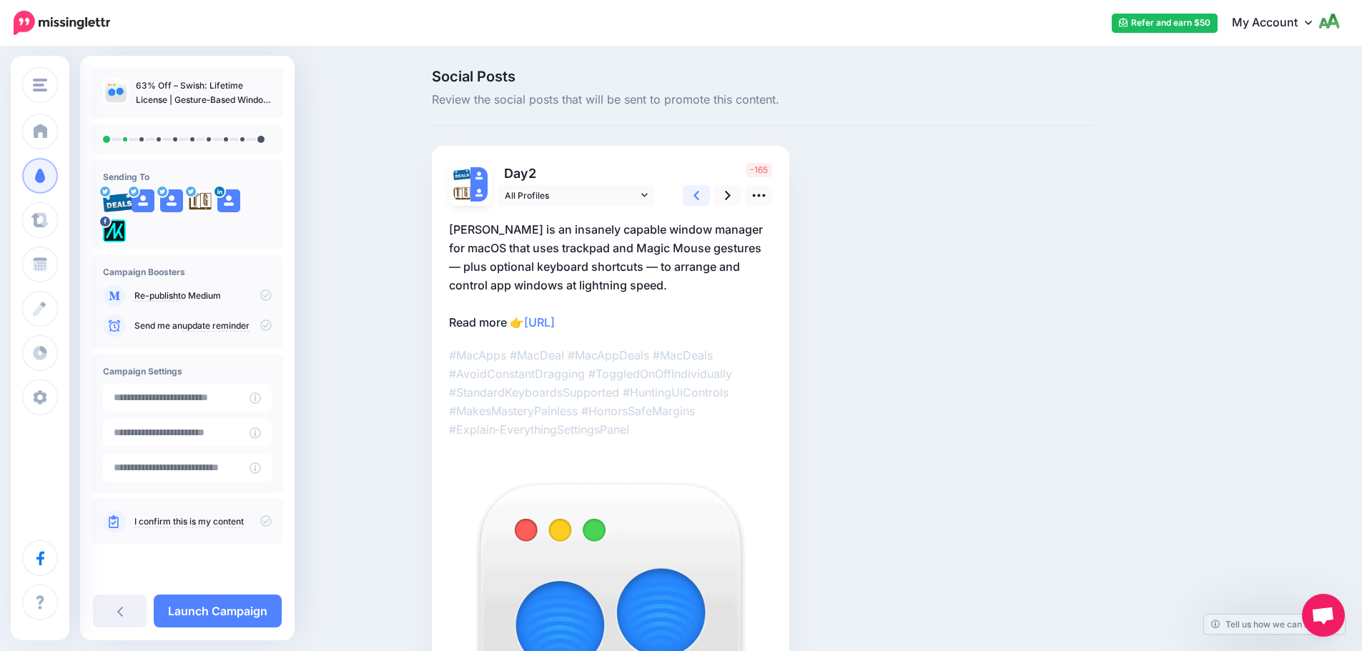
click at [699, 193] on icon at bounding box center [696, 195] width 6 height 15
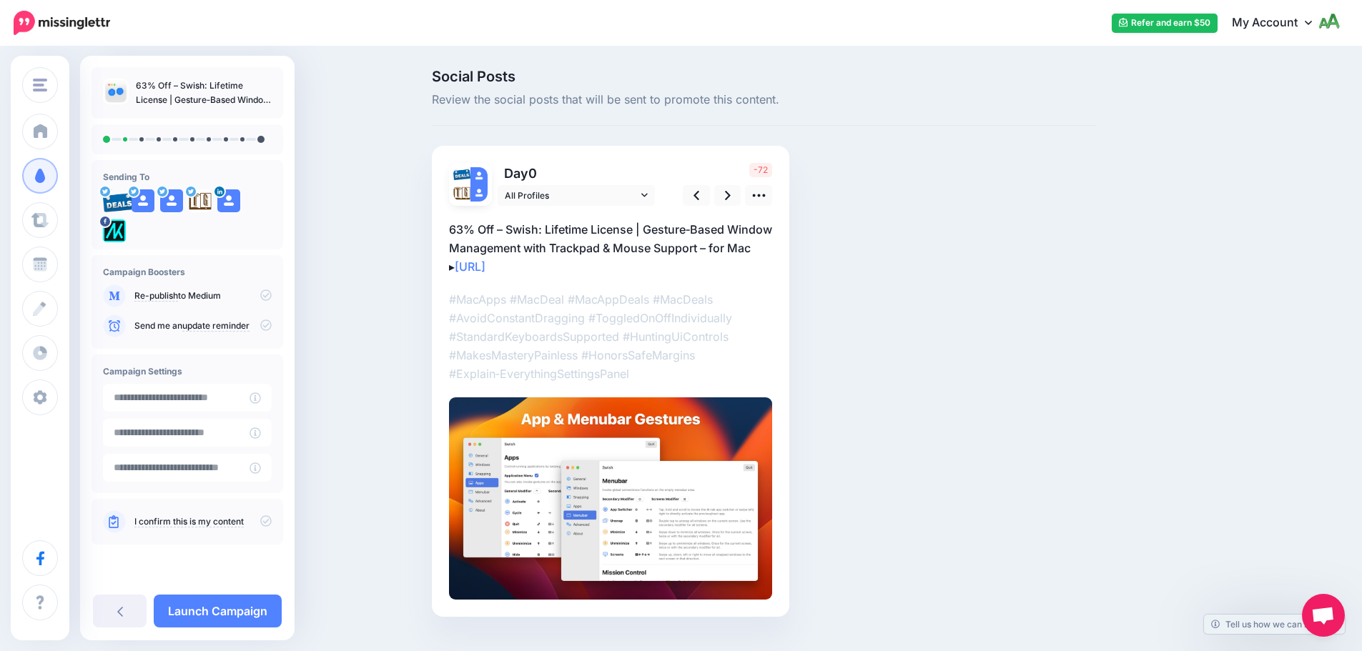
click at [593, 342] on p "#MacApps #MacDeal #MacAppDeals #MacDeals #AvoidConstantDragging #ToggledOnOffIn…" at bounding box center [610, 336] width 323 height 93
drag, startPoint x: 585, startPoint y: 367, endPoint x: 598, endPoint y: 360, distance: 15.3
click at [590, 365] on p "#MacApps #MacDeal #MacAppDeals #MacDeals #AvoidConstantDragging #ToggledOnOffIn…" at bounding box center [610, 336] width 323 height 93
click at [538, 323] on p "#MacApps #MacDeal #MacAppDeals #MacDeals #AvoidConstantDragging #ToggledOnOffIn…" at bounding box center [610, 336] width 323 height 93
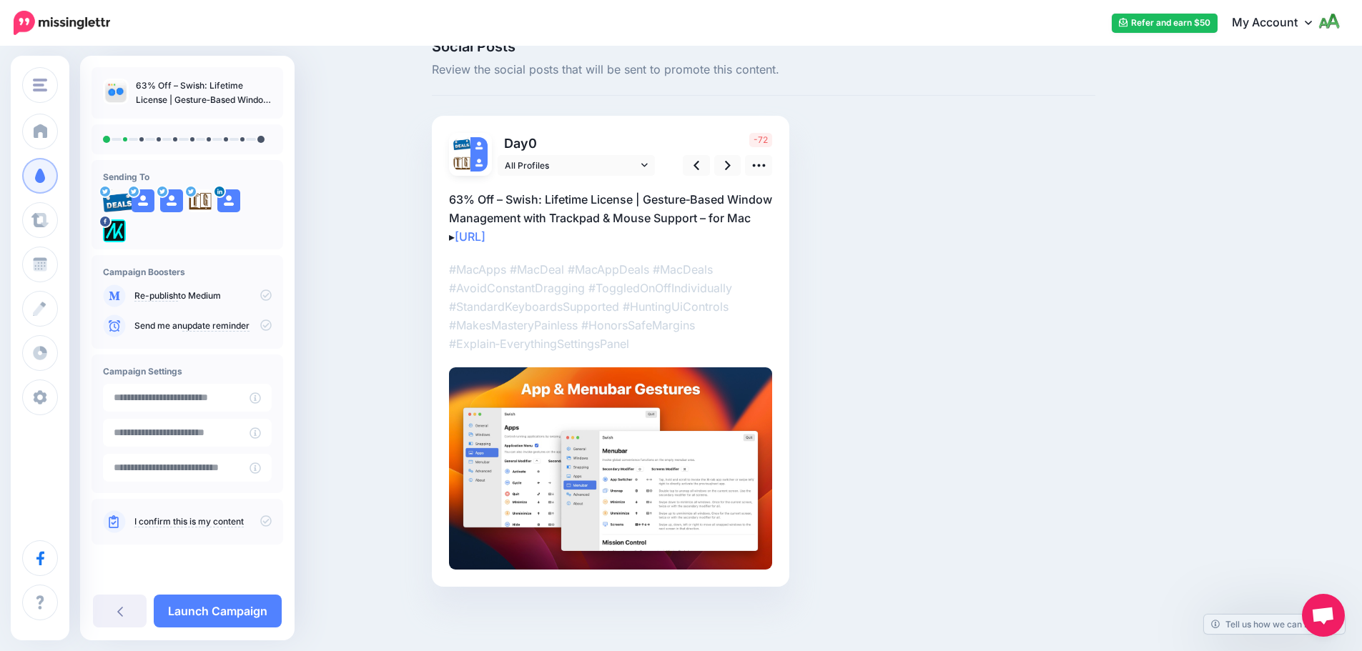
scroll to position [49, 0]
click at [122, 616] on icon at bounding box center [120, 611] width 6 height 11
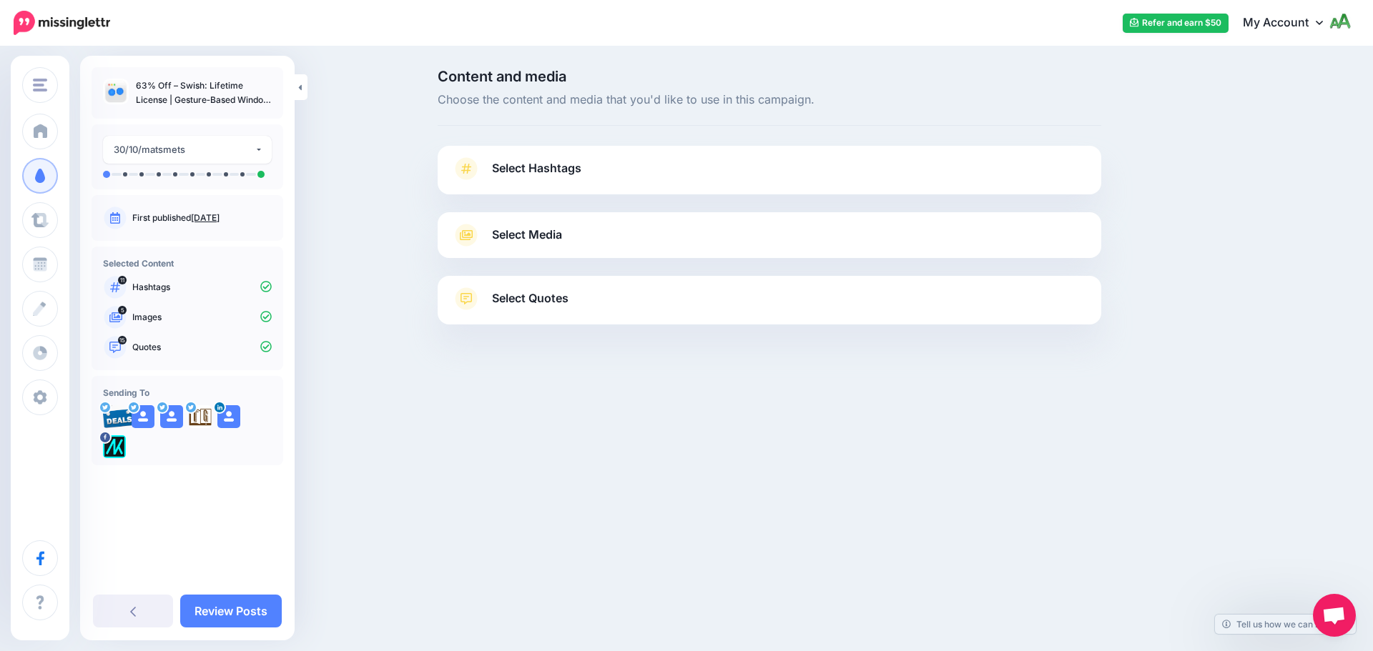
click at [568, 180] on link "Select Hashtags" at bounding box center [769, 175] width 635 height 37
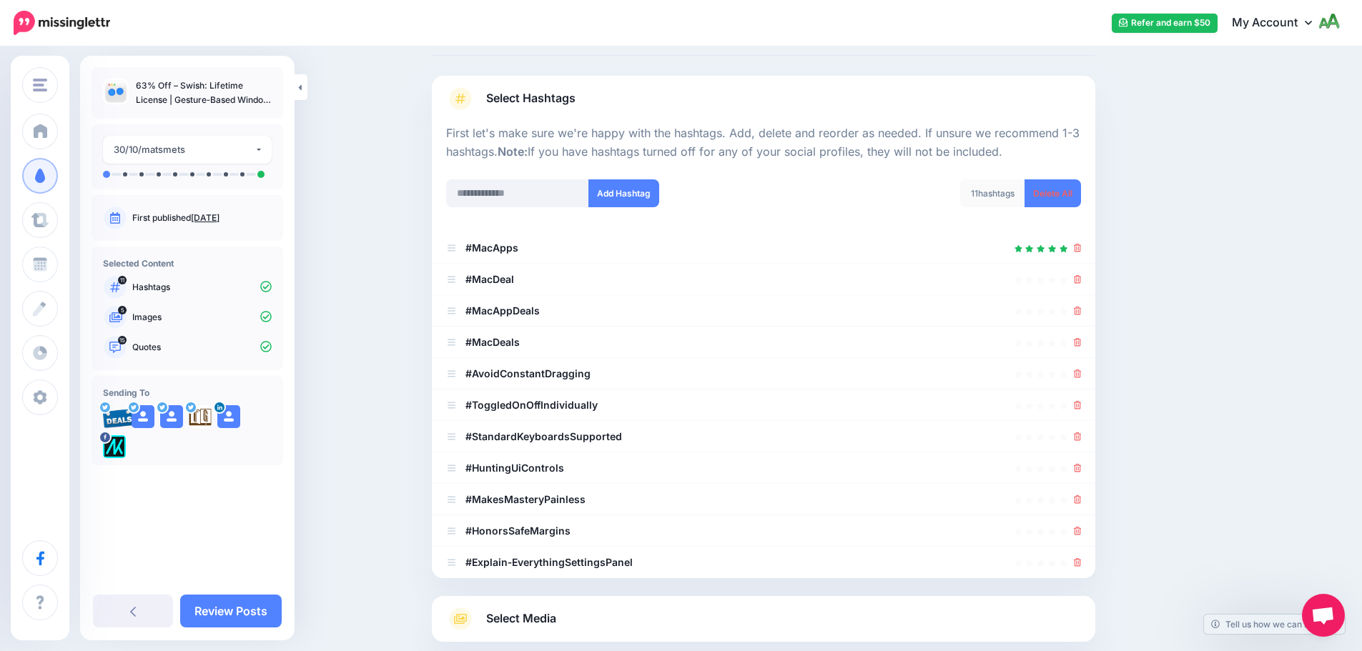
scroll to position [71, 0]
click at [1082, 372] on icon at bounding box center [1078, 372] width 8 height 9
click at [1083, 405] on ul "#MacApps #MacDeal" at bounding box center [763, 404] width 663 height 346
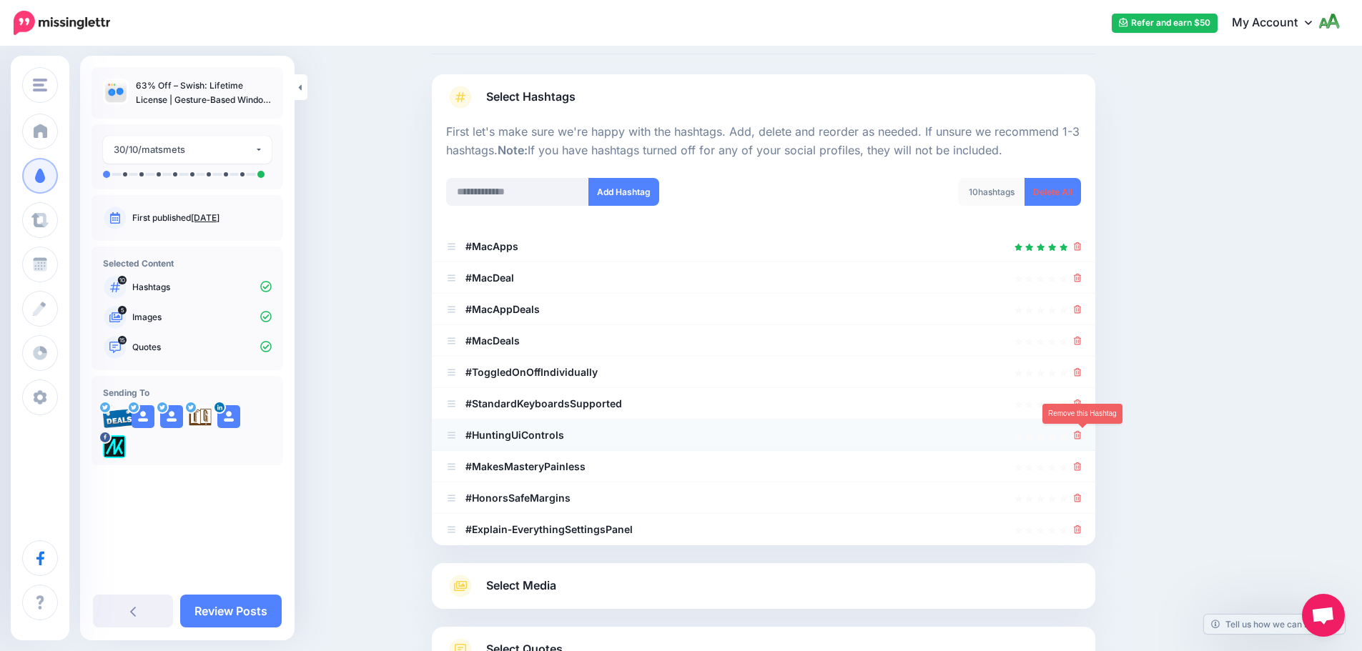
click at [1082, 433] on icon at bounding box center [1078, 435] width 8 height 9
click at [1088, 473] on li "#MakesMasteryPainless" at bounding box center [763, 466] width 663 height 31
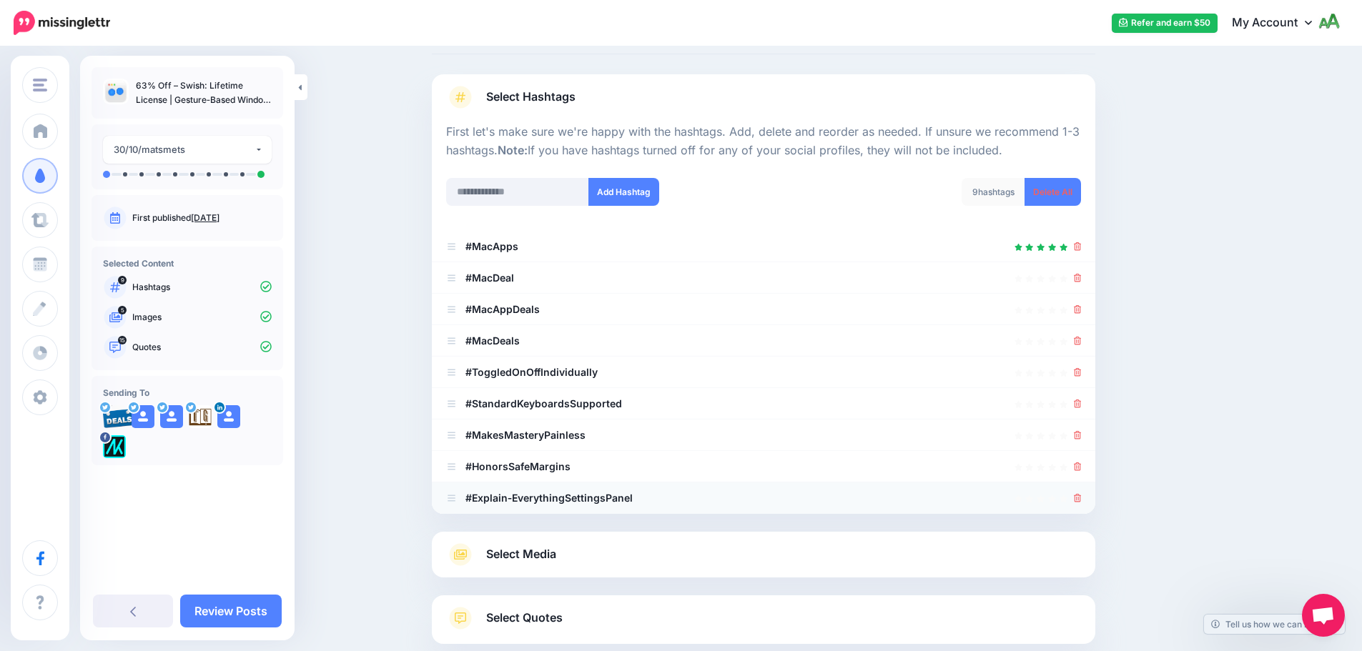
click at [1079, 498] on icon at bounding box center [1078, 498] width 8 height 9
click at [1082, 465] on icon at bounding box center [1078, 467] width 8 height 9
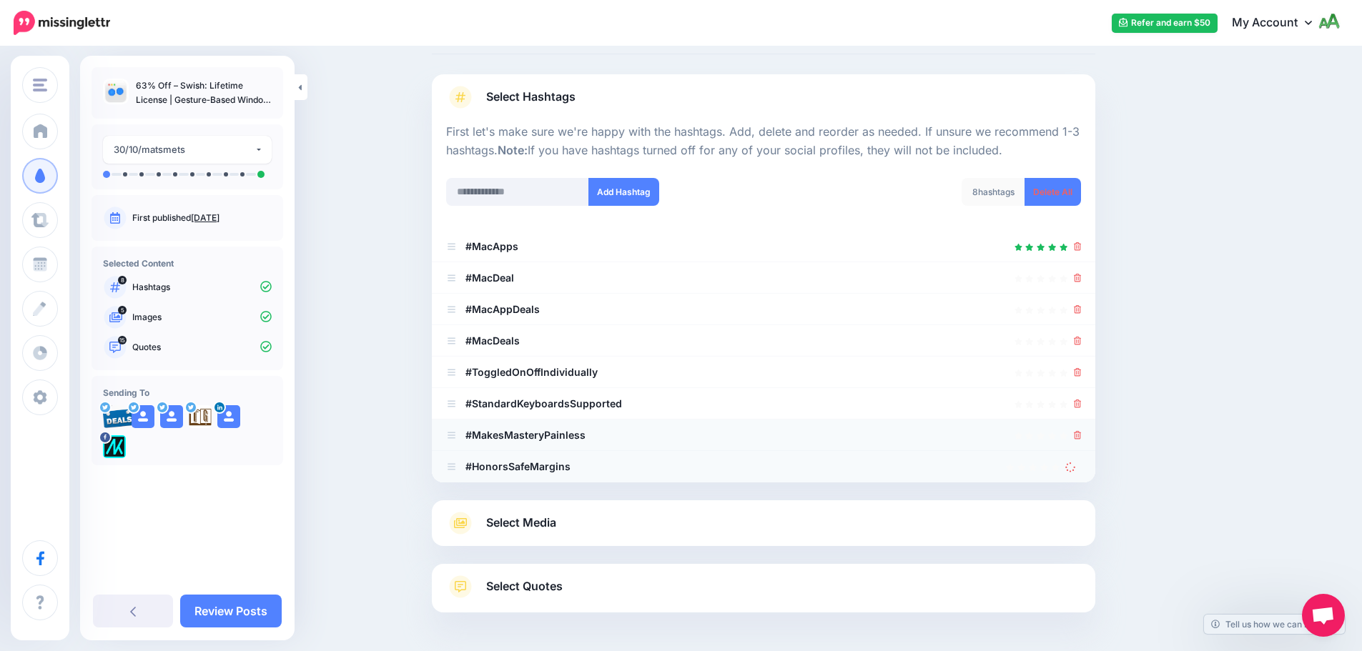
click at [1079, 435] on icon at bounding box center [1078, 435] width 8 height 9
click at [1079, 397] on div at bounding box center [1078, 403] width 8 height 17
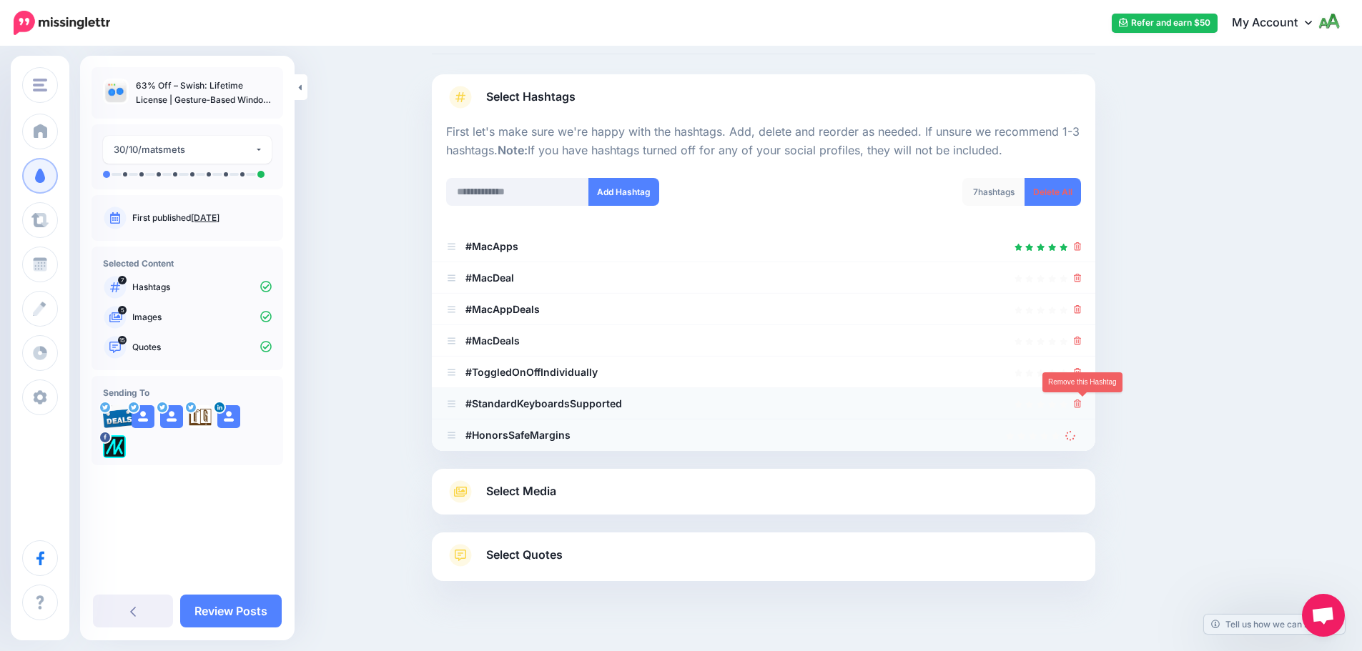
click at [1081, 402] on icon at bounding box center [1078, 404] width 8 height 9
click at [1082, 375] on icon at bounding box center [1078, 372] width 8 height 9
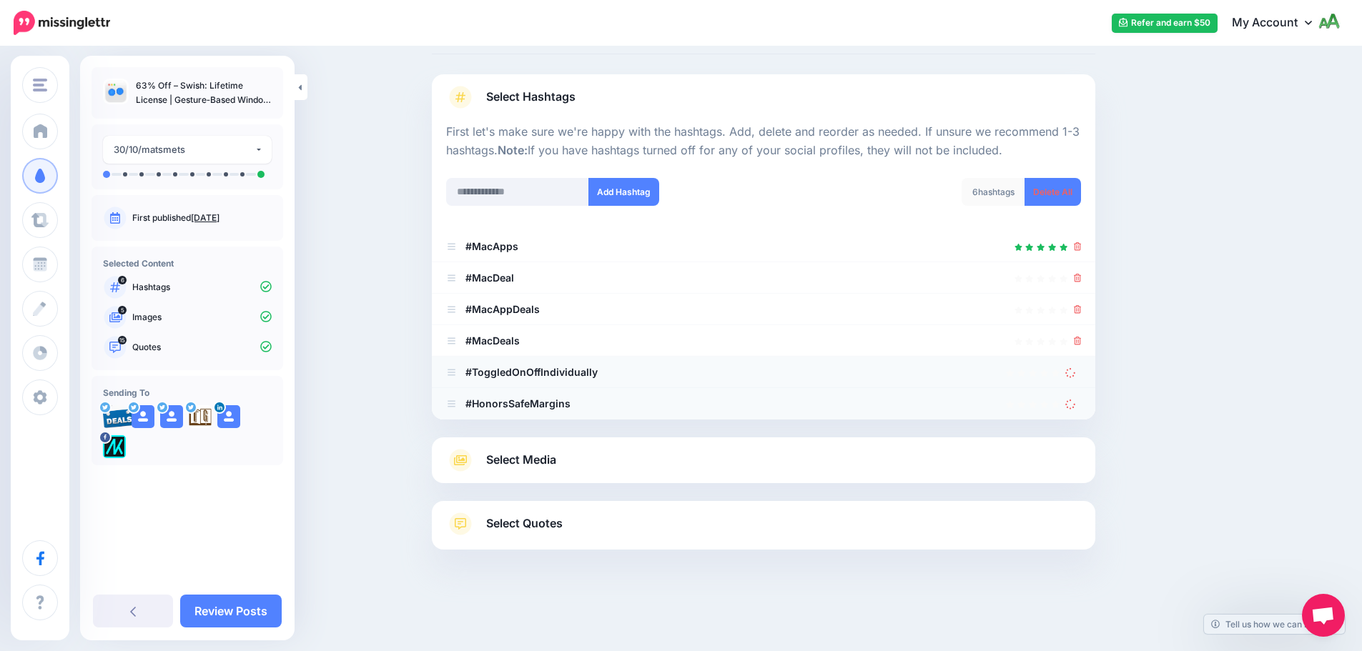
scroll to position [63, 0]
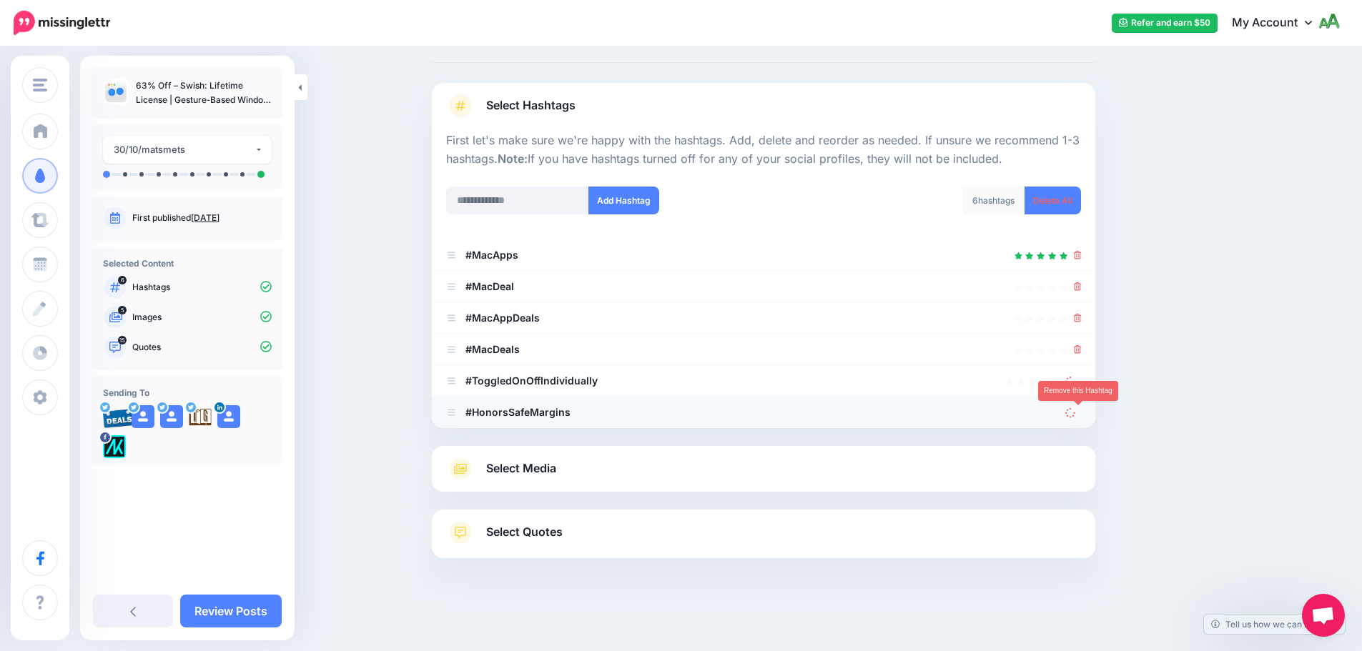
click at [1080, 416] on link at bounding box center [1073, 412] width 16 height 12
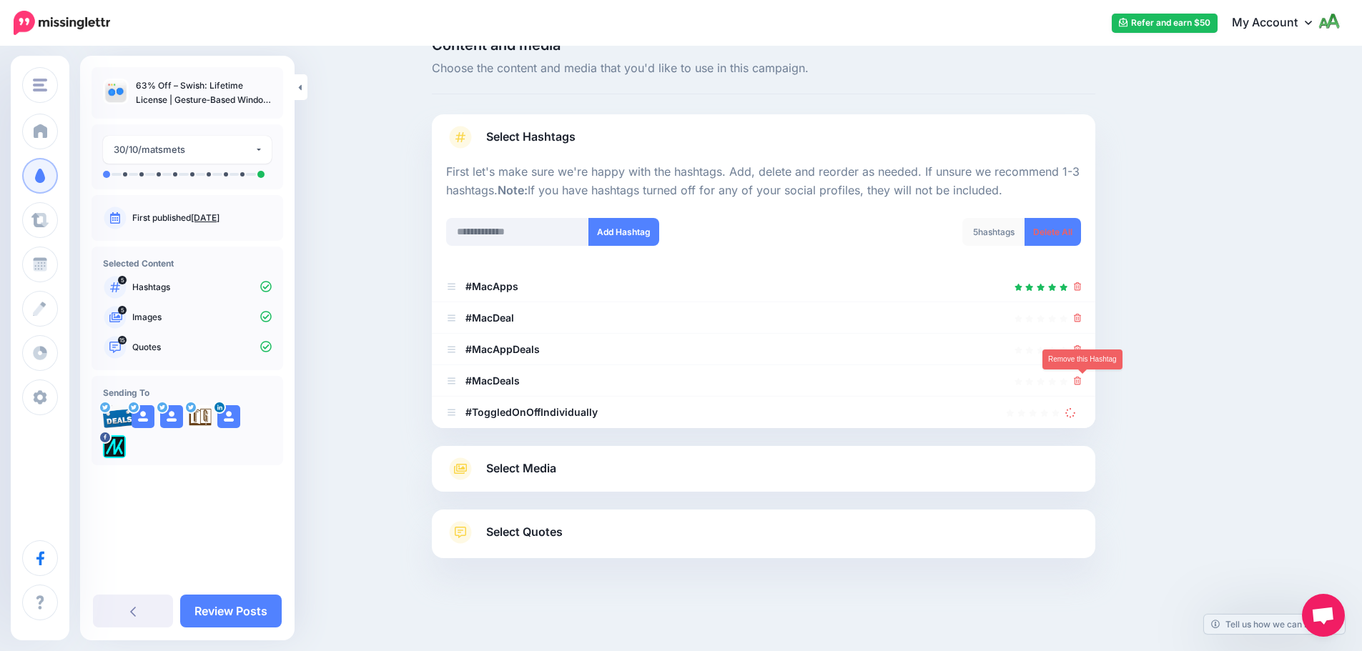
click at [1082, 382] on icon at bounding box center [1078, 381] width 8 height 9
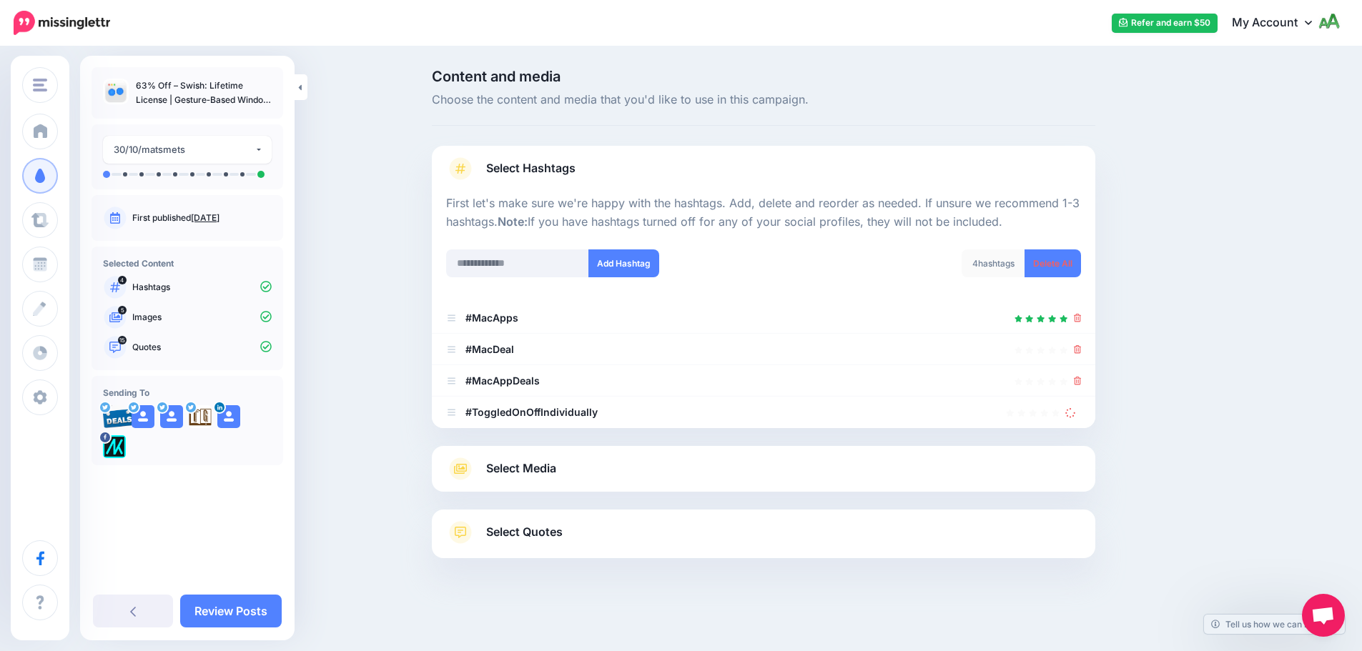
scroll to position [0, 0]
click at [1077, 409] on icon at bounding box center [1076, 412] width 10 height 10
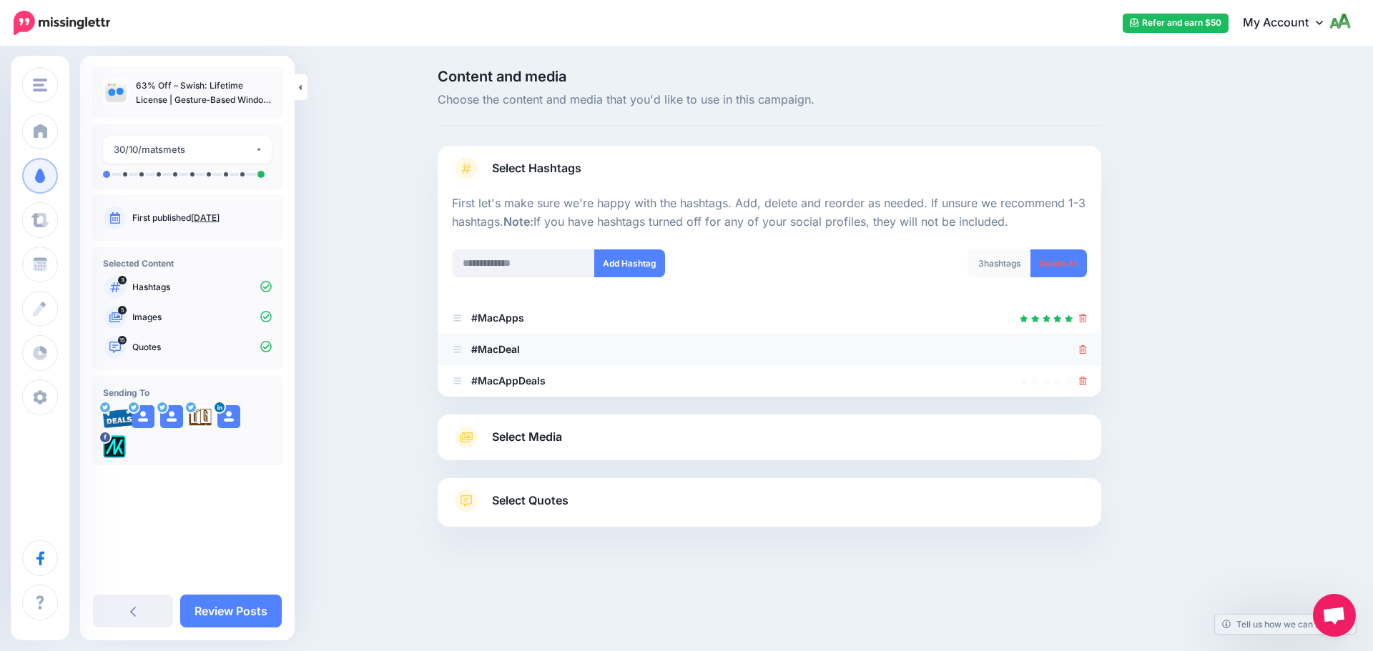
click at [1088, 347] on li "#MacDeal" at bounding box center [769, 349] width 663 height 31
click at [1083, 347] on icon at bounding box center [1083, 349] width 8 height 9
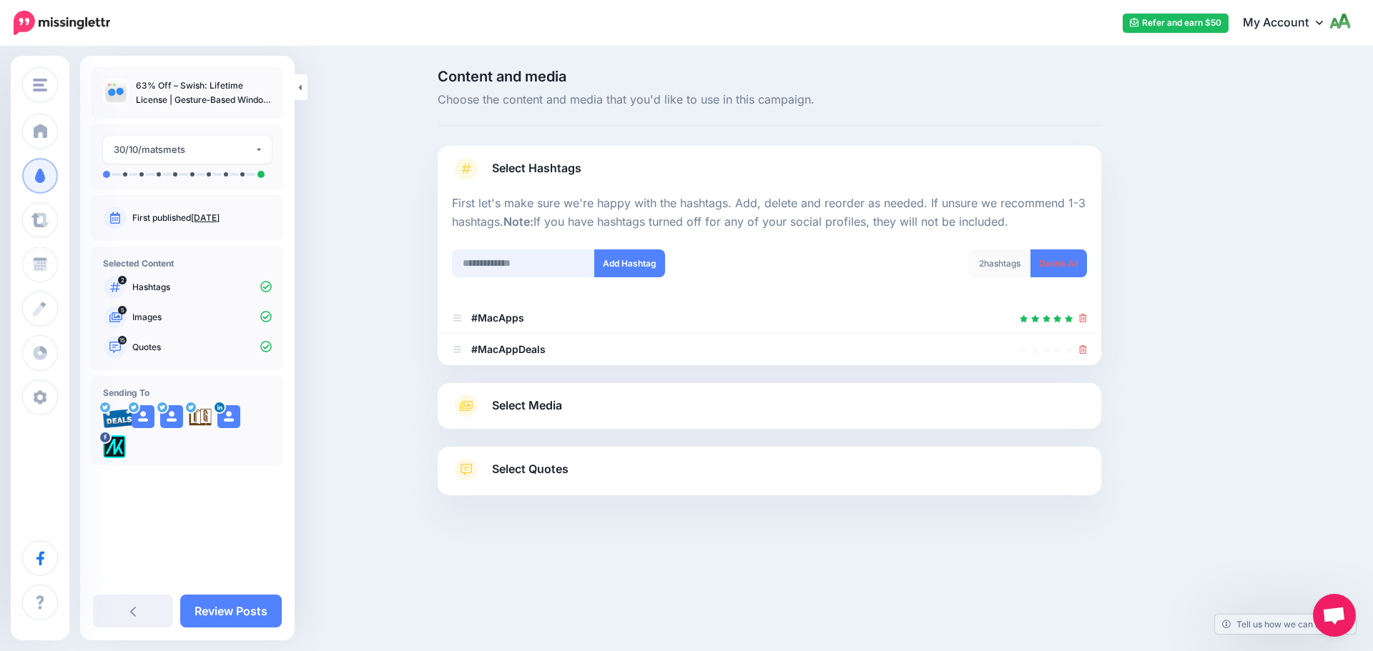
click at [560, 258] on input "text" at bounding box center [523, 263] width 143 height 28
click at [531, 406] on span "Select Media" at bounding box center [527, 405] width 70 height 19
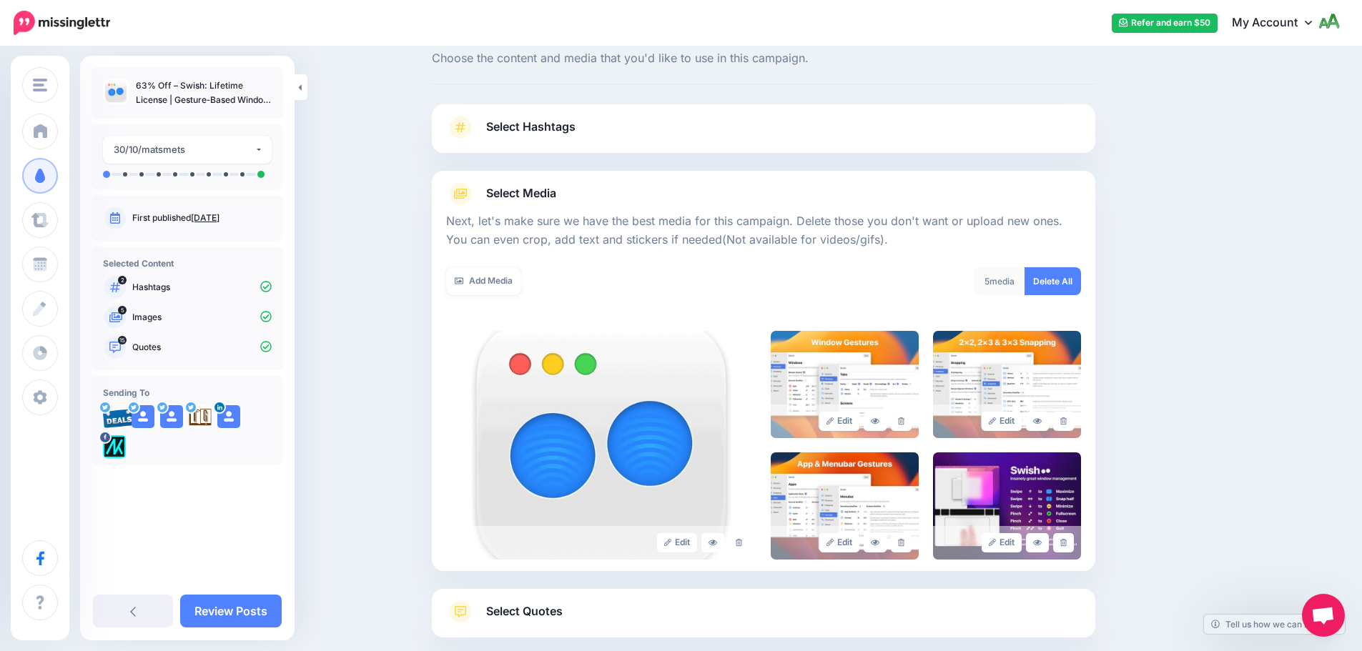
scroll to position [121, 0]
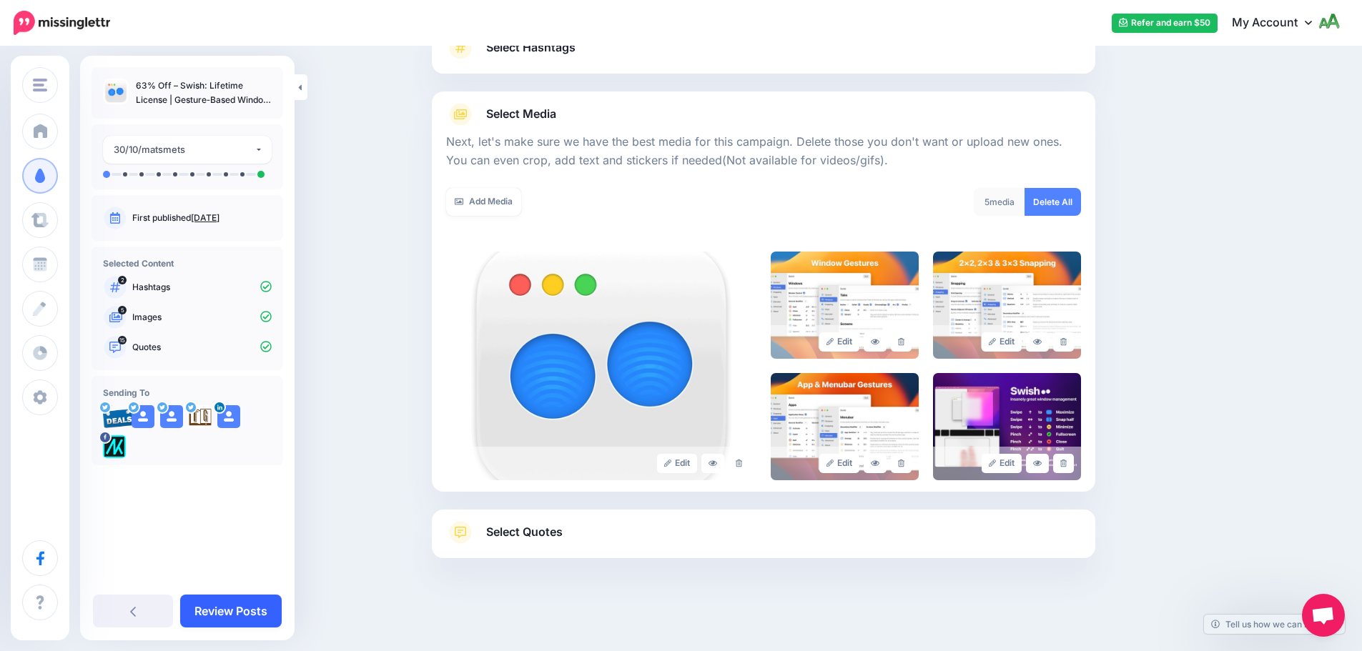
click at [249, 607] on link "Review Posts" at bounding box center [231, 611] width 102 height 33
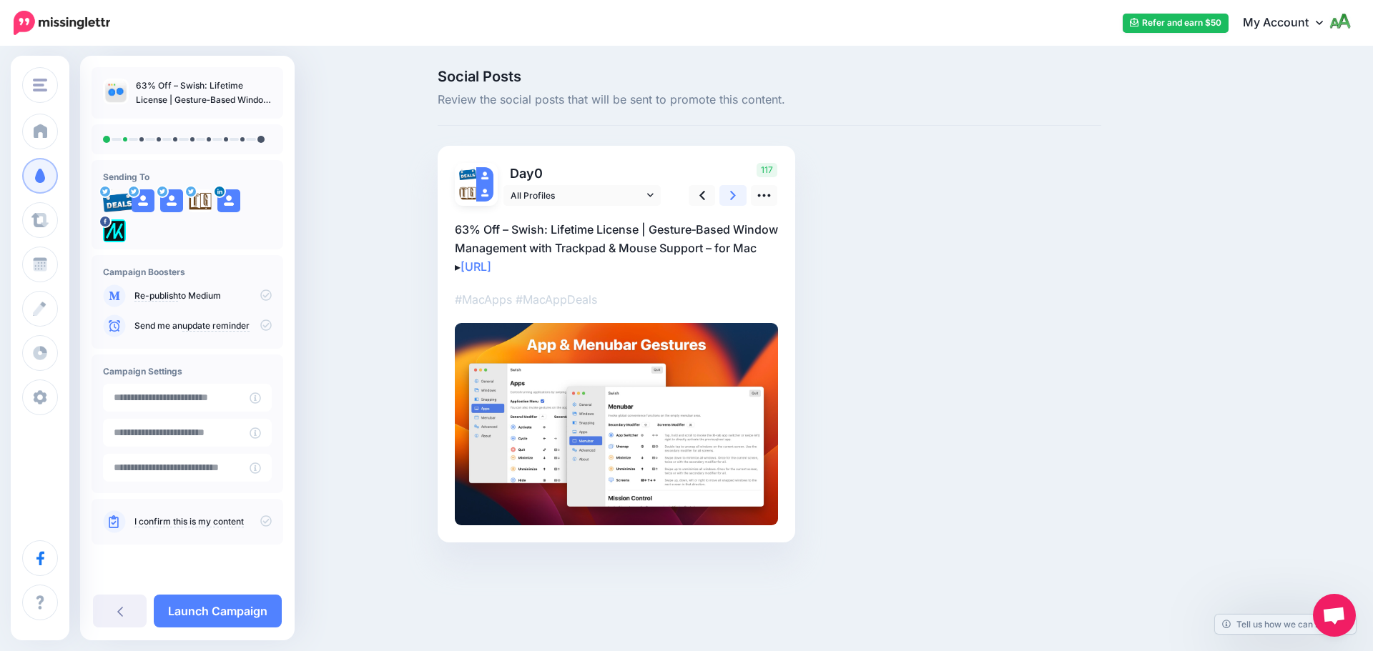
click at [730, 200] on icon at bounding box center [733, 195] width 6 height 15
click at [730, 200] on icon at bounding box center [728, 195] width 6 height 15
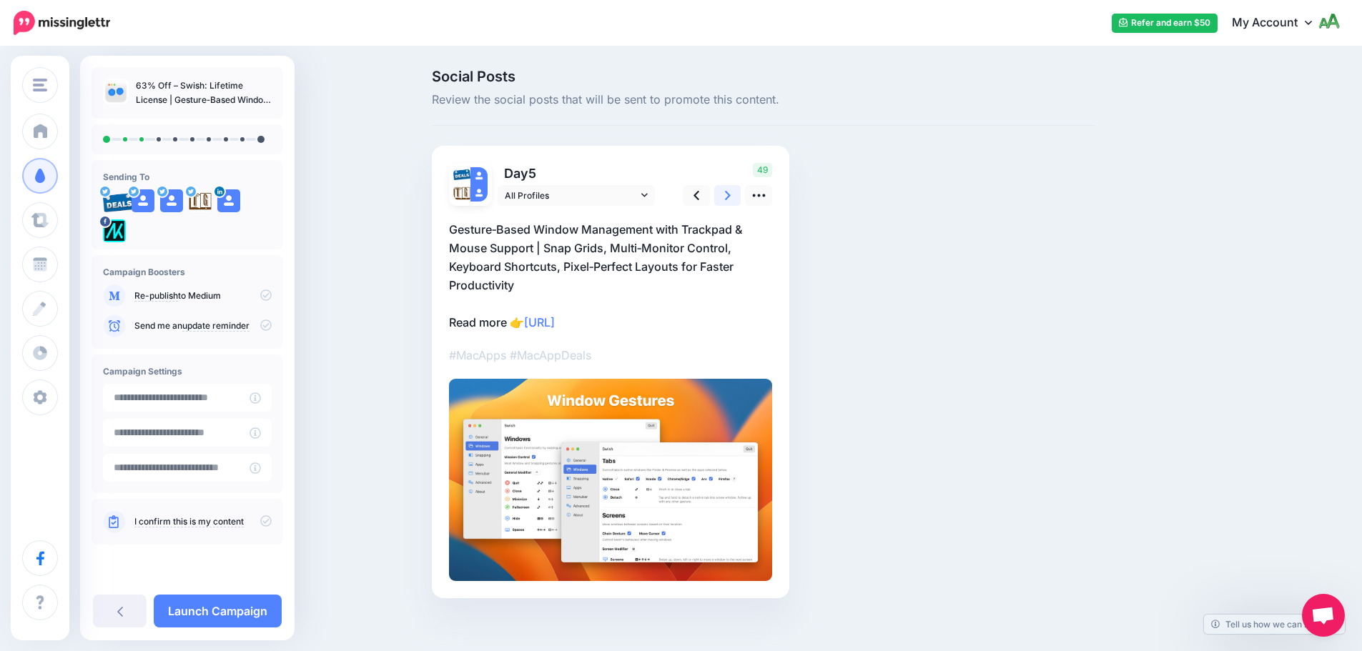
click at [730, 200] on icon at bounding box center [728, 195] width 6 height 15
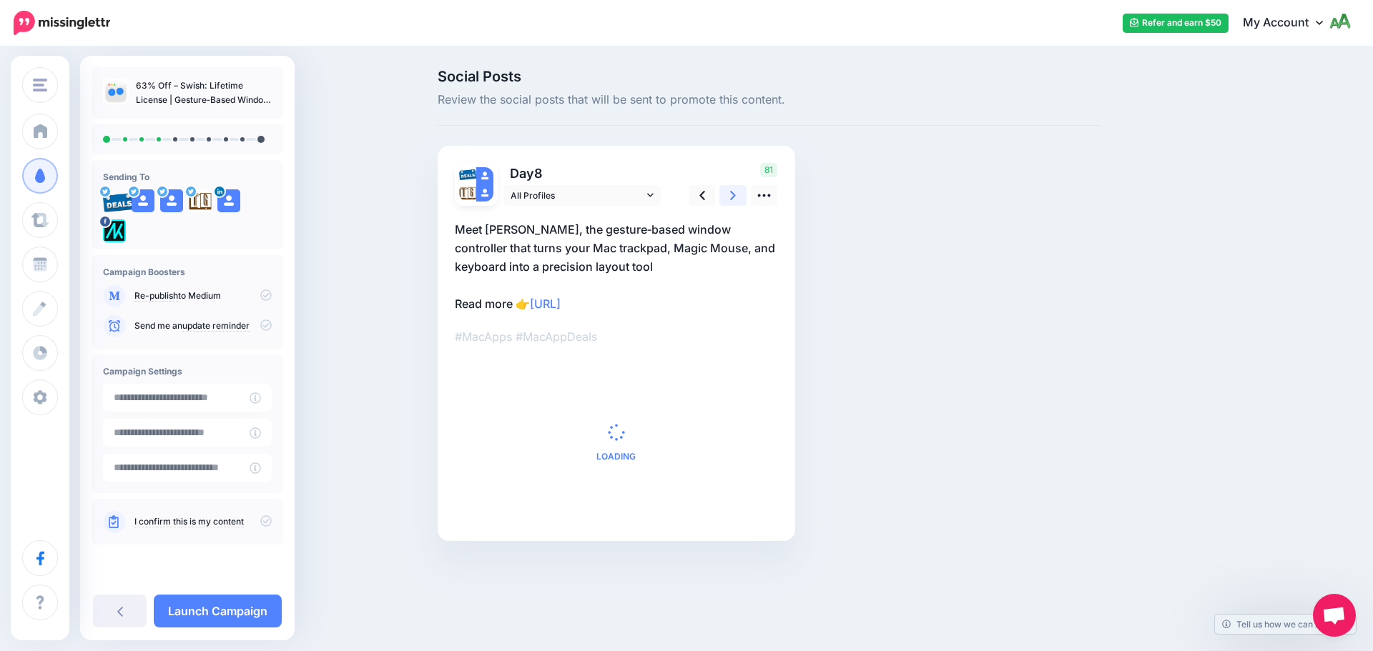
click at [730, 200] on icon at bounding box center [733, 195] width 6 height 15
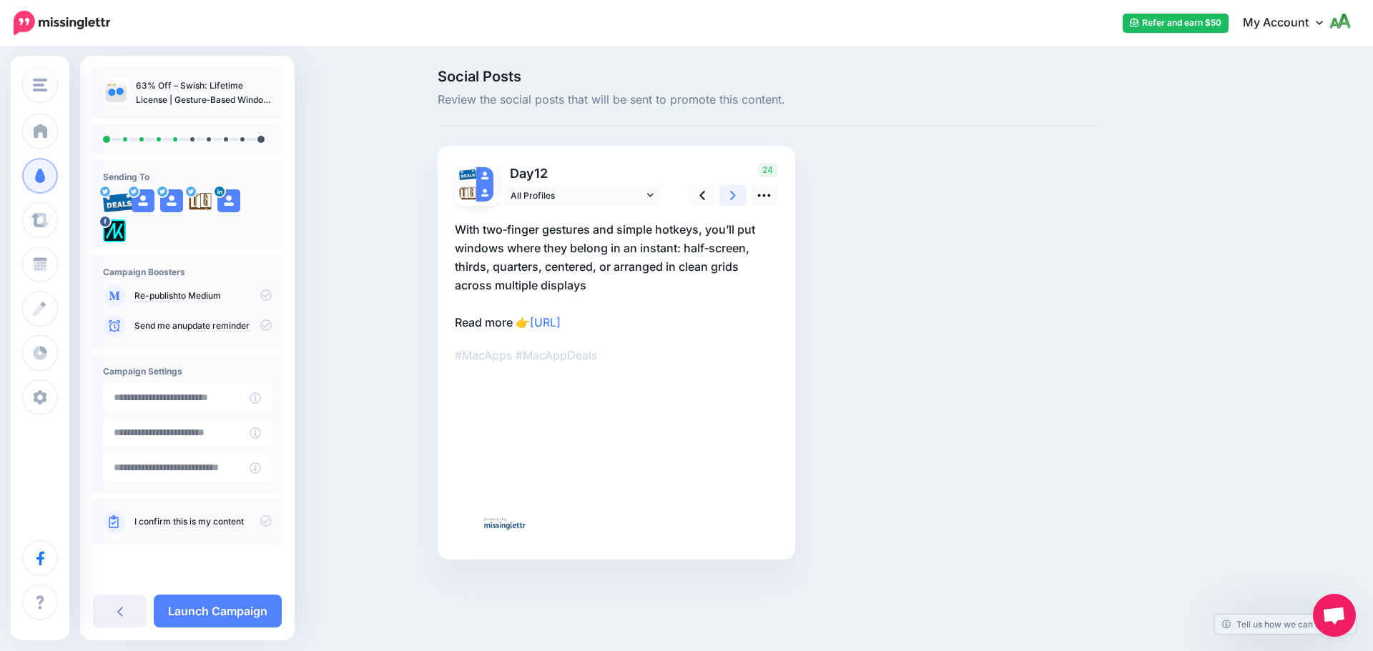
click at [730, 200] on icon at bounding box center [733, 195] width 6 height 15
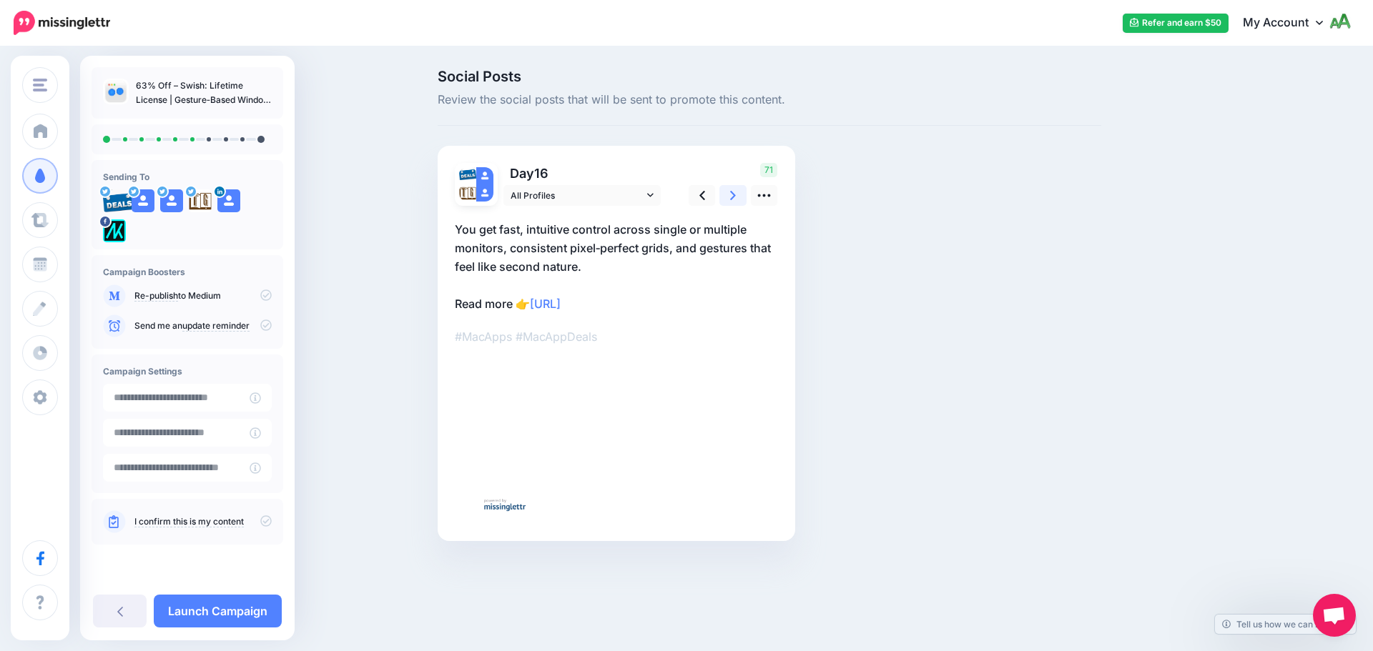
click at [730, 200] on icon at bounding box center [733, 195] width 6 height 15
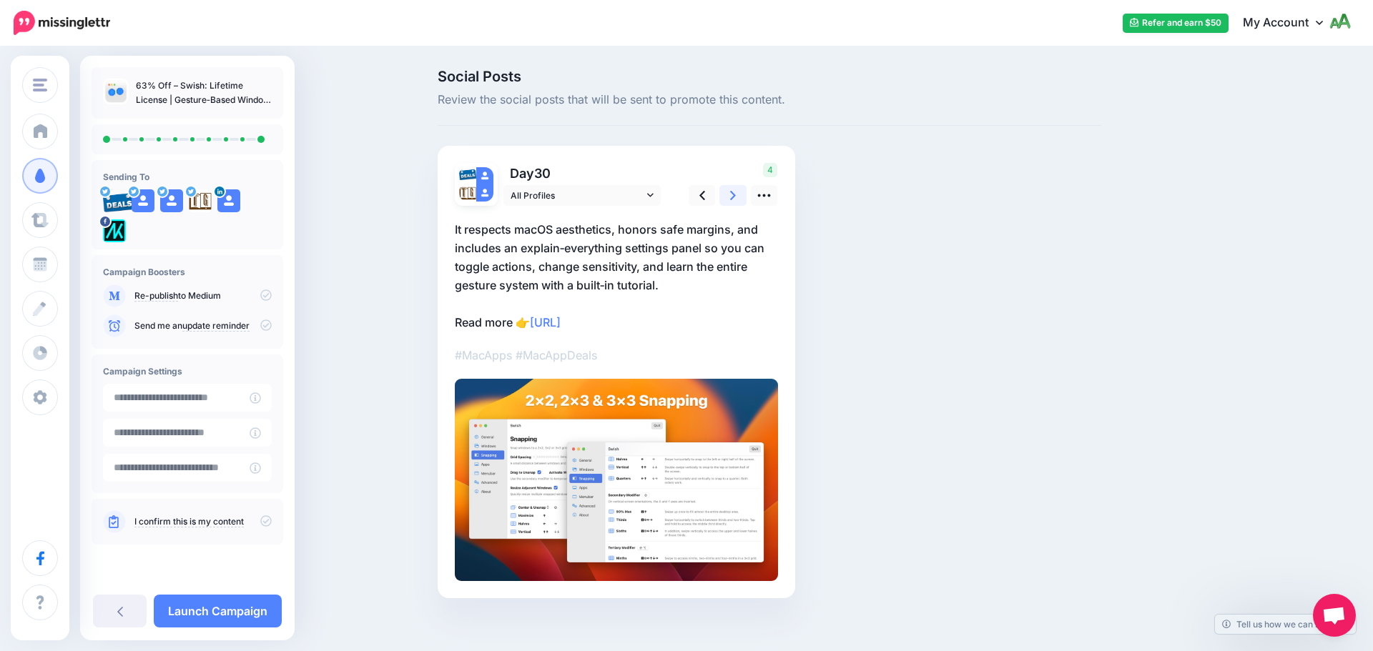
click at [730, 200] on icon at bounding box center [733, 195] width 6 height 15
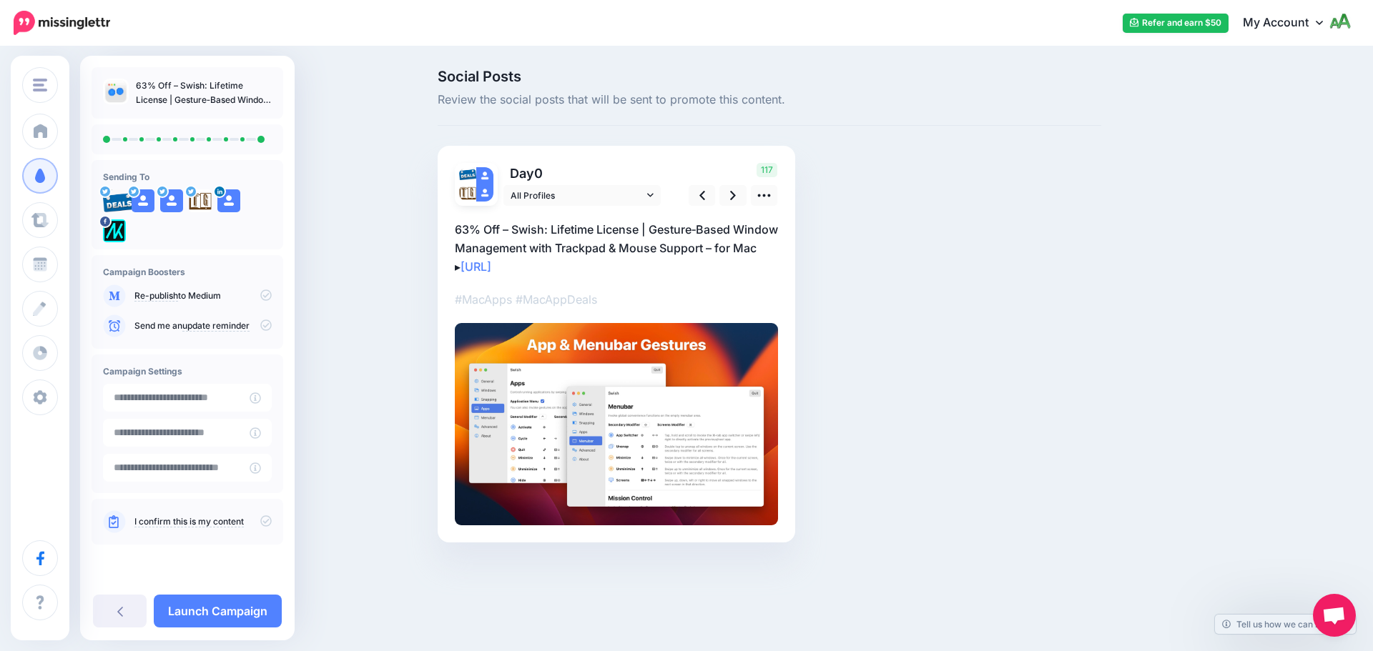
click at [270, 327] on icon at bounding box center [265, 325] width 11 height 11
click at [265, 523] on icon at bounding box center [265, 520] width 11 height 11
click at [259, 608] on link "Launch Campaign" at bounding box center [218, 611] width 128 height 33
